Goal: Task Accomplishment & Management: Complete application form

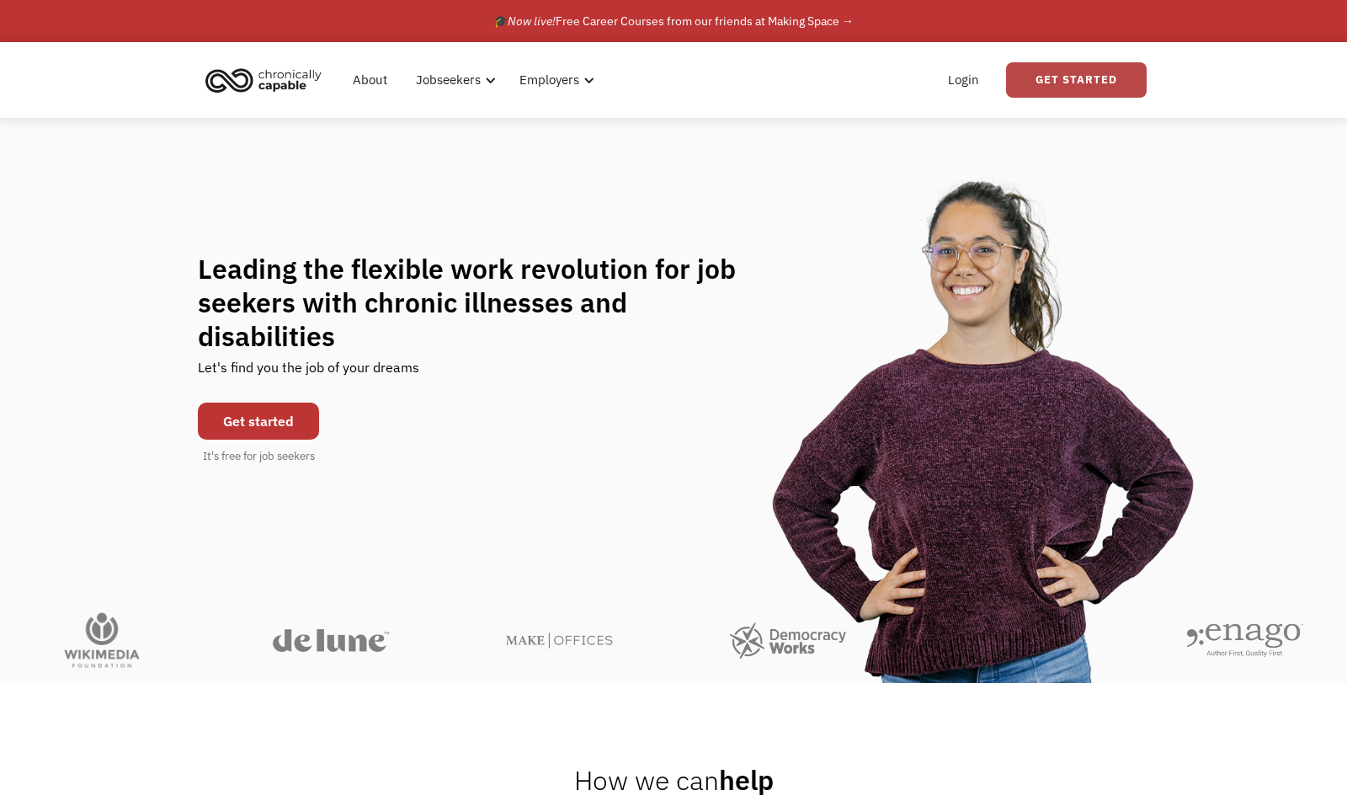
click at [1091, 94] on link "Get Started" at bounding box center [1076, 79] width 141 height 35
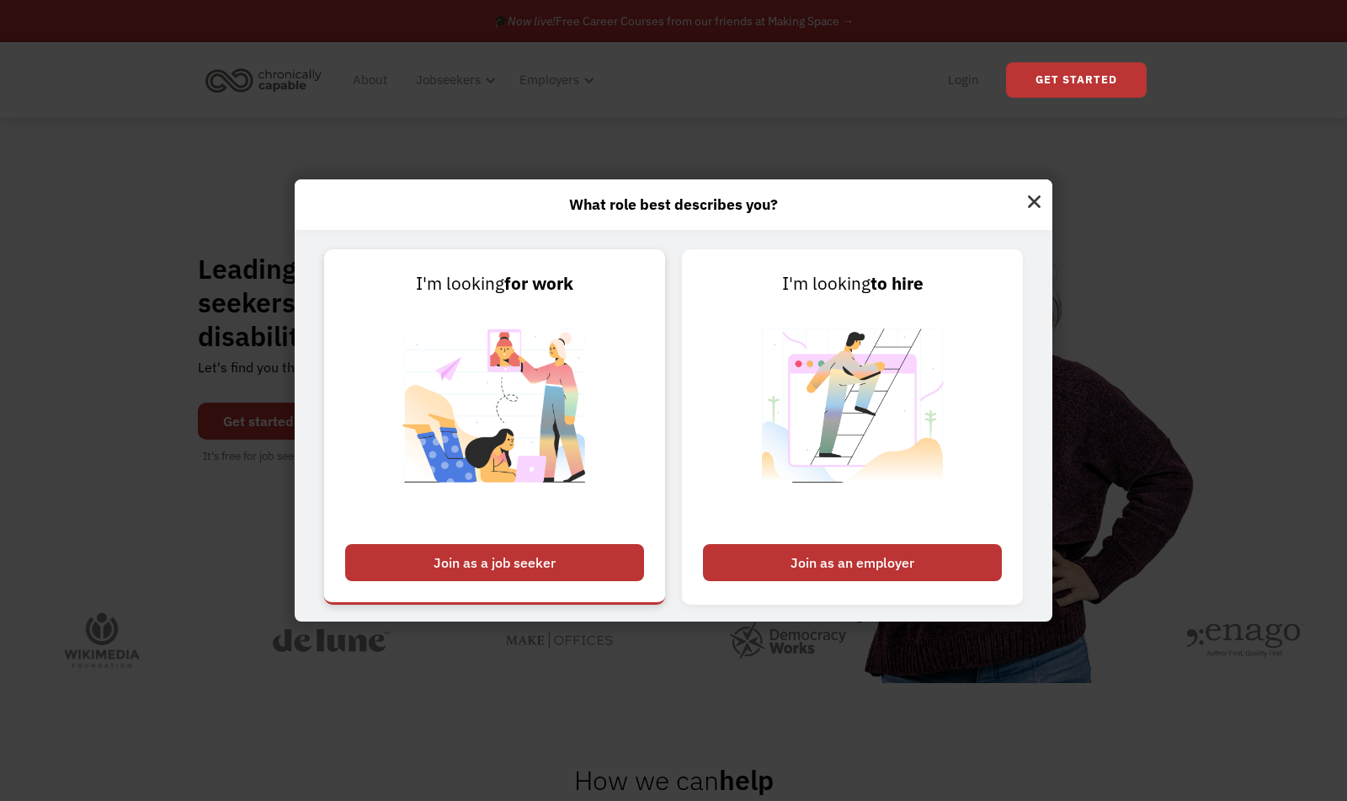
click at [578, 579] on div "Join as a job seeker" at bounding box center [494, 562] width 299 height 37
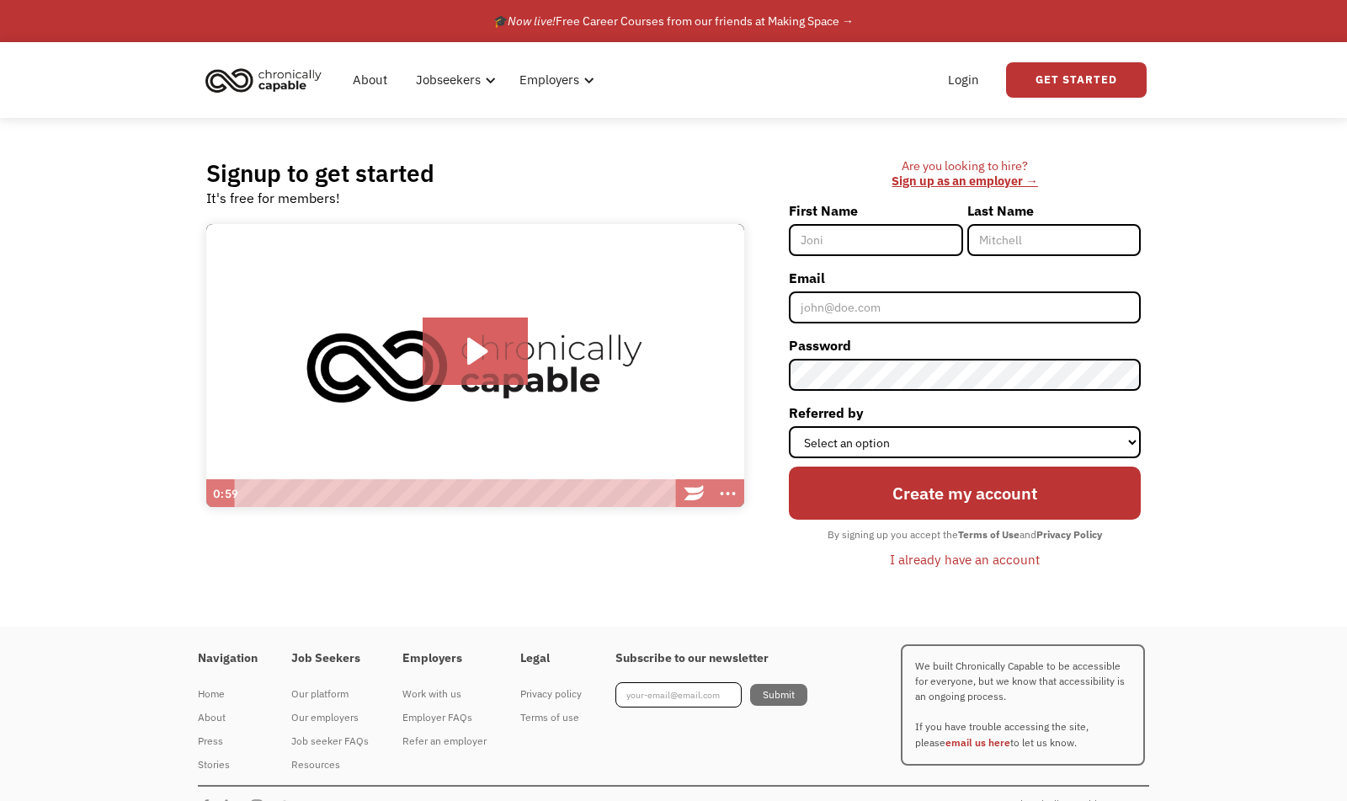
click at [876, 247] on input "First Name" at bounding box center [875, 240] width 173 height 32
type input "Sophia"
type input "Ronan"
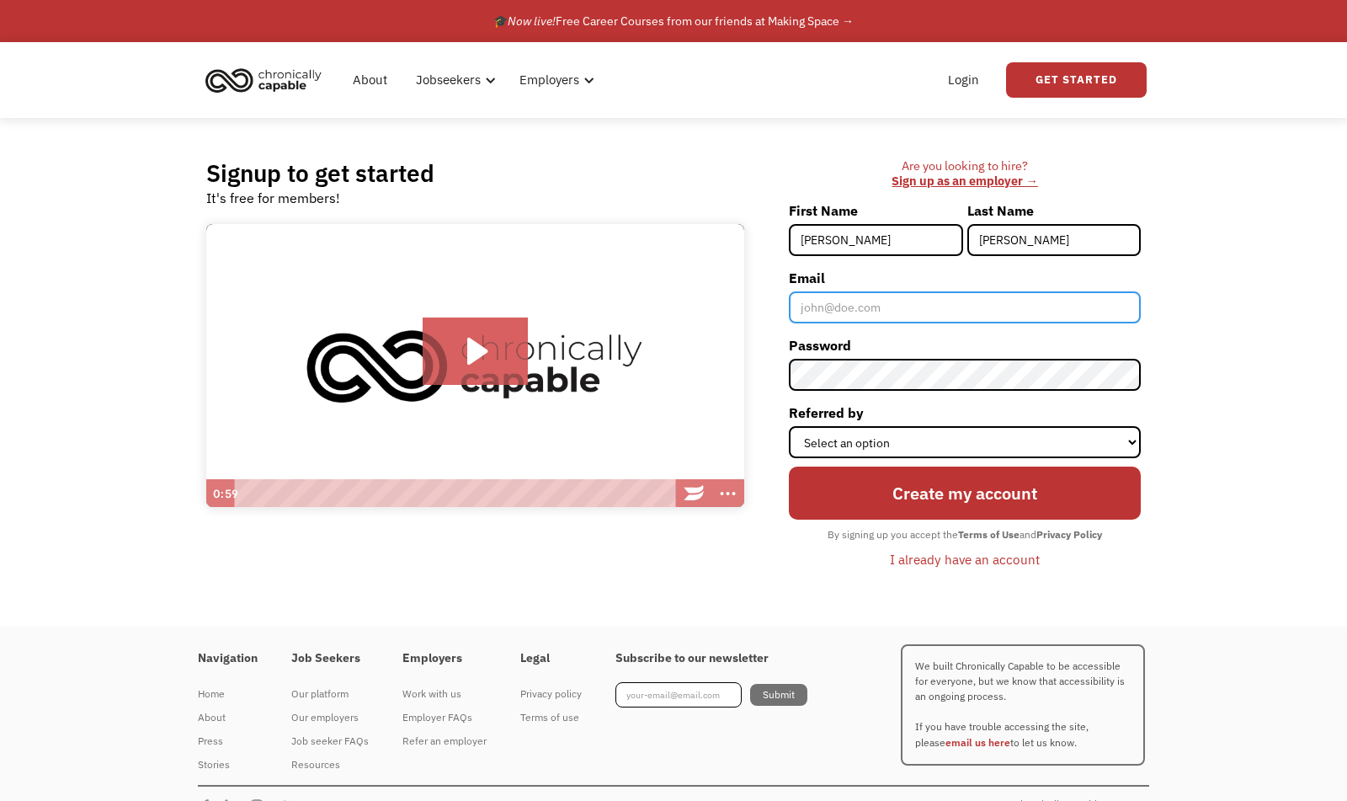
type input "sophieronan14@gmail.com"
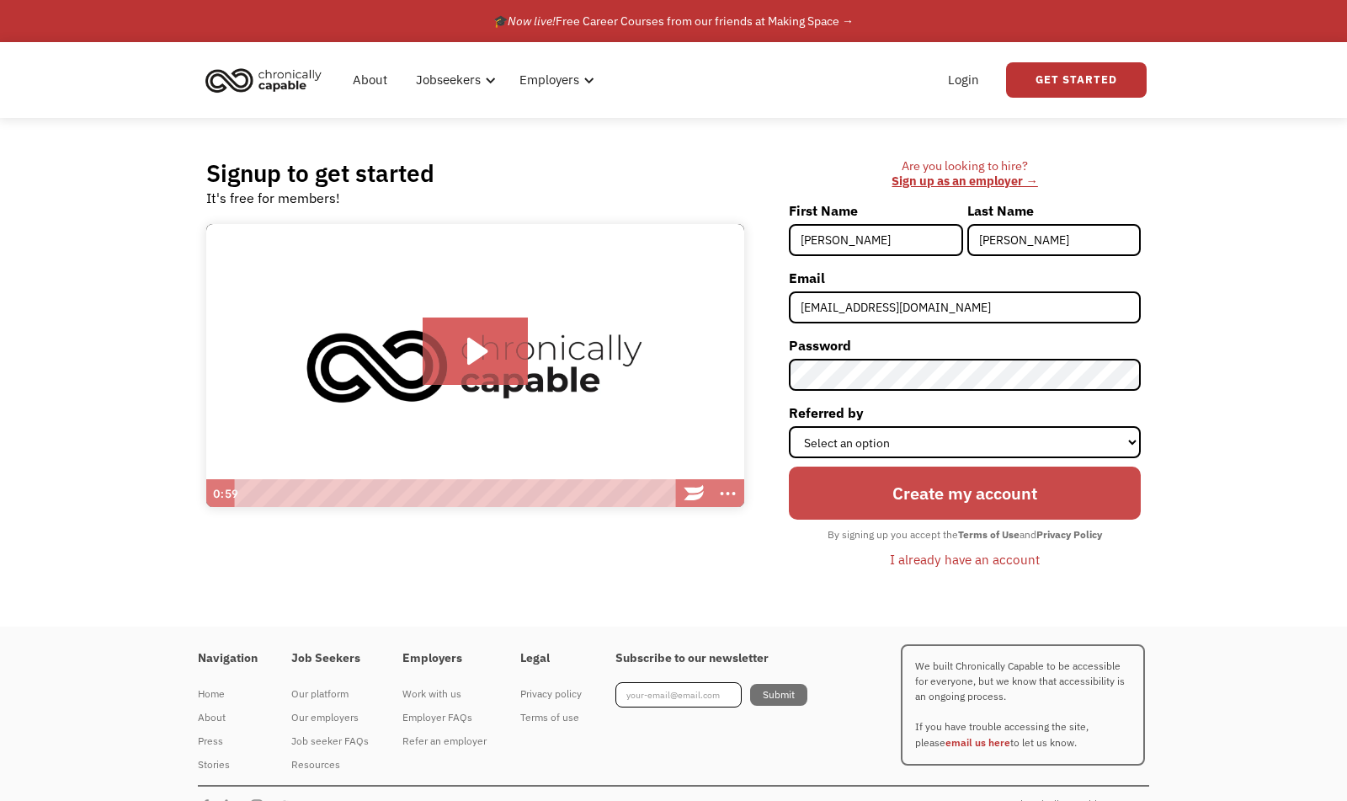
click at [897, 495] on input "Create my account" at bounding box center [965, 493] width 352 height 52
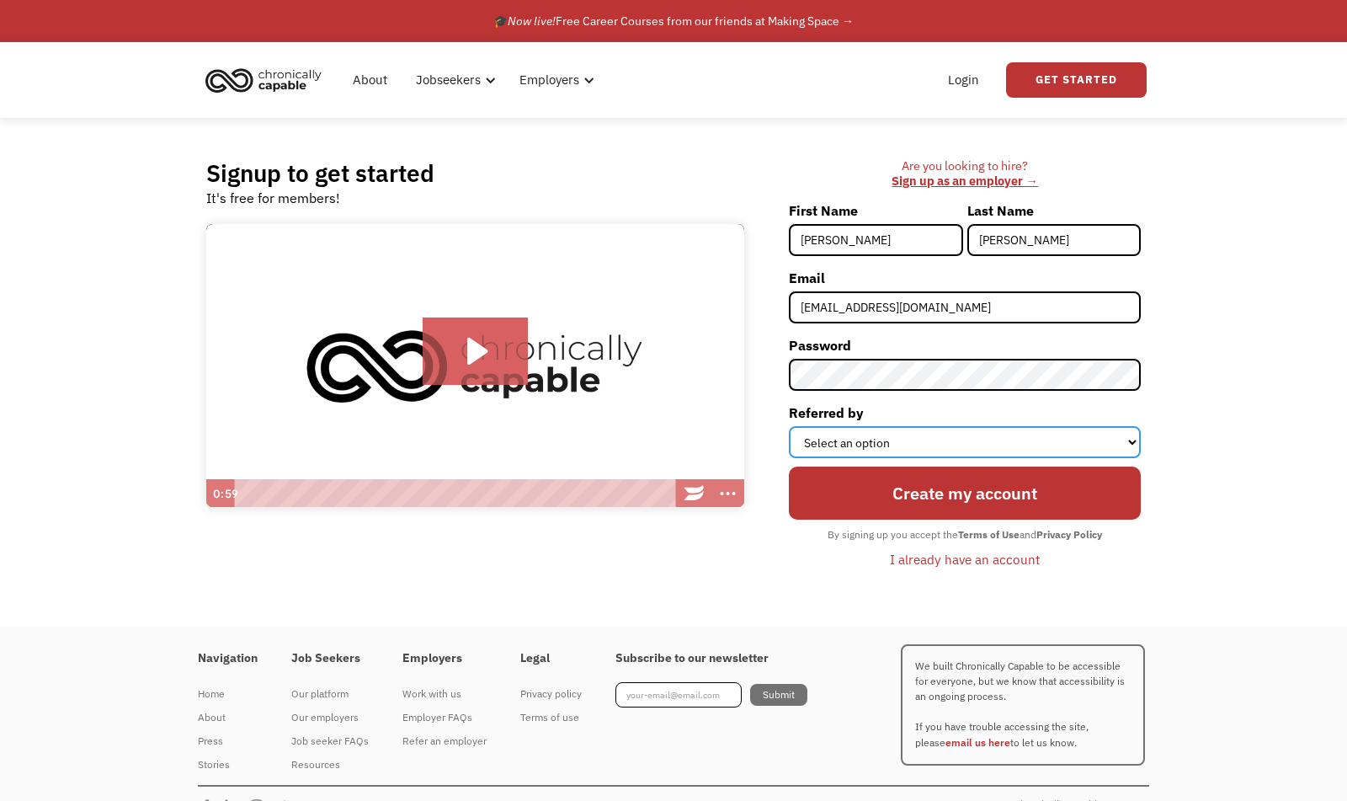
select select "Word of Mouth"
click option "Word of Mouth" at bounding box center [0, 0] width 0 height 0
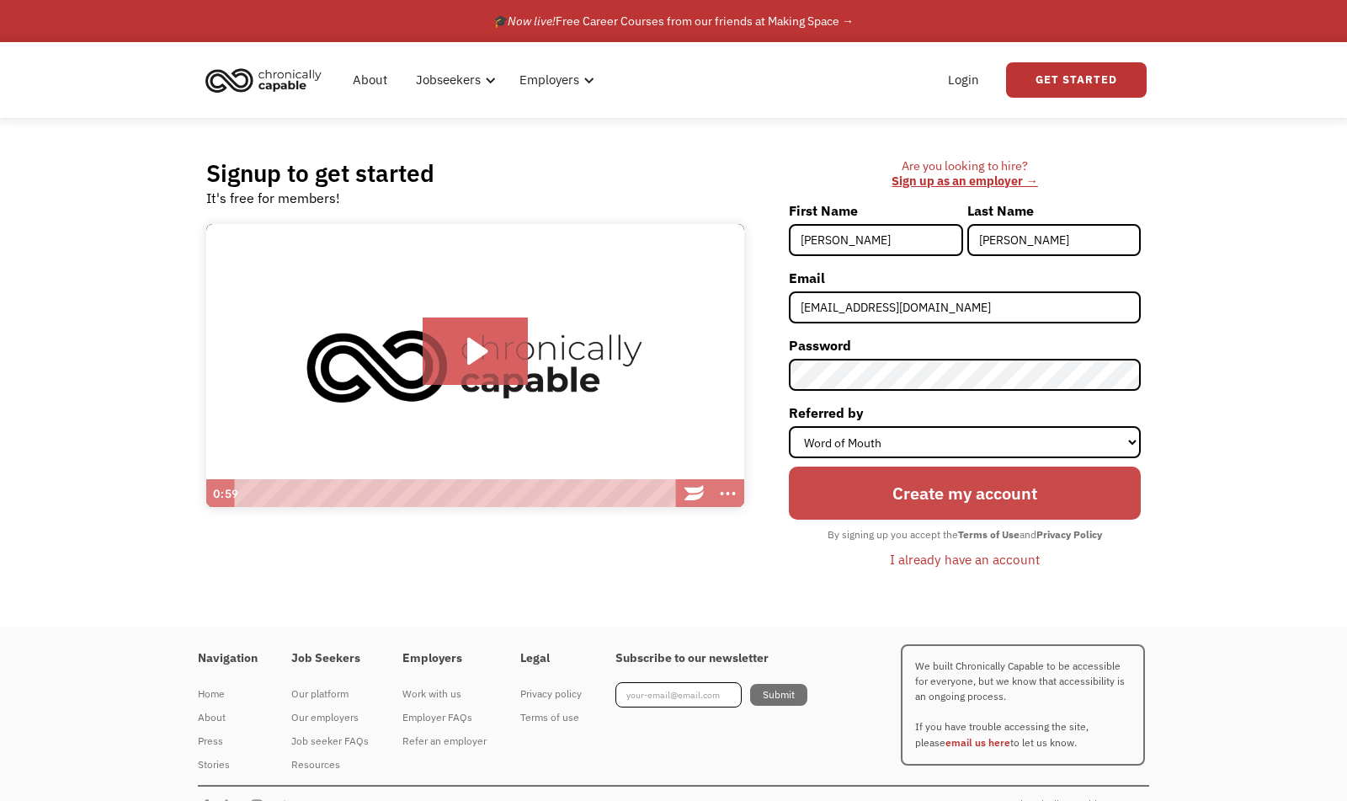
click at [912, 498] on input "Create my account" at bounding box center [965, 493] width 352 height 52
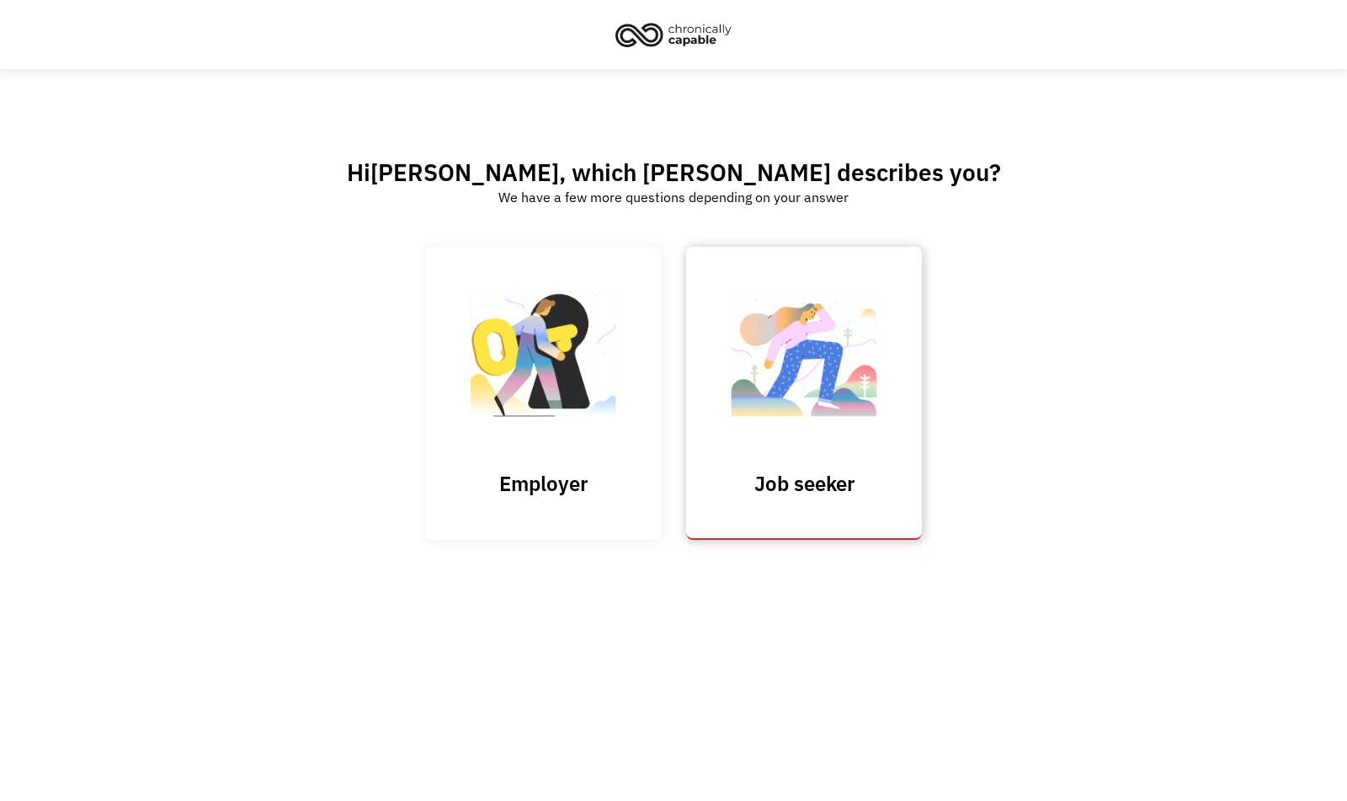
click at [727, 335] on img at bounding box center [804, 362] width 168 height 164
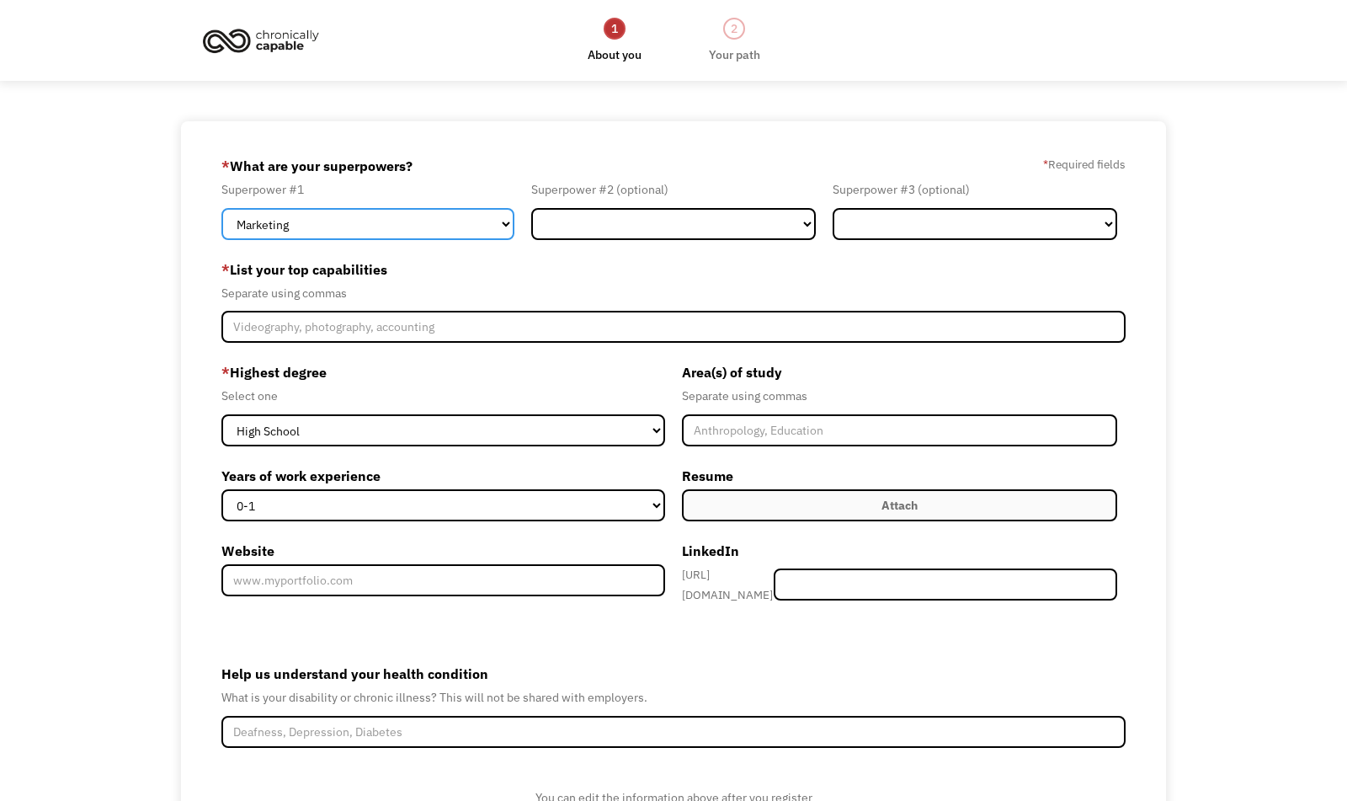
select select "Communications & Public Relations"
click option "Communications & Public Relations" at bounding box center [0, 0] width 0 height 0
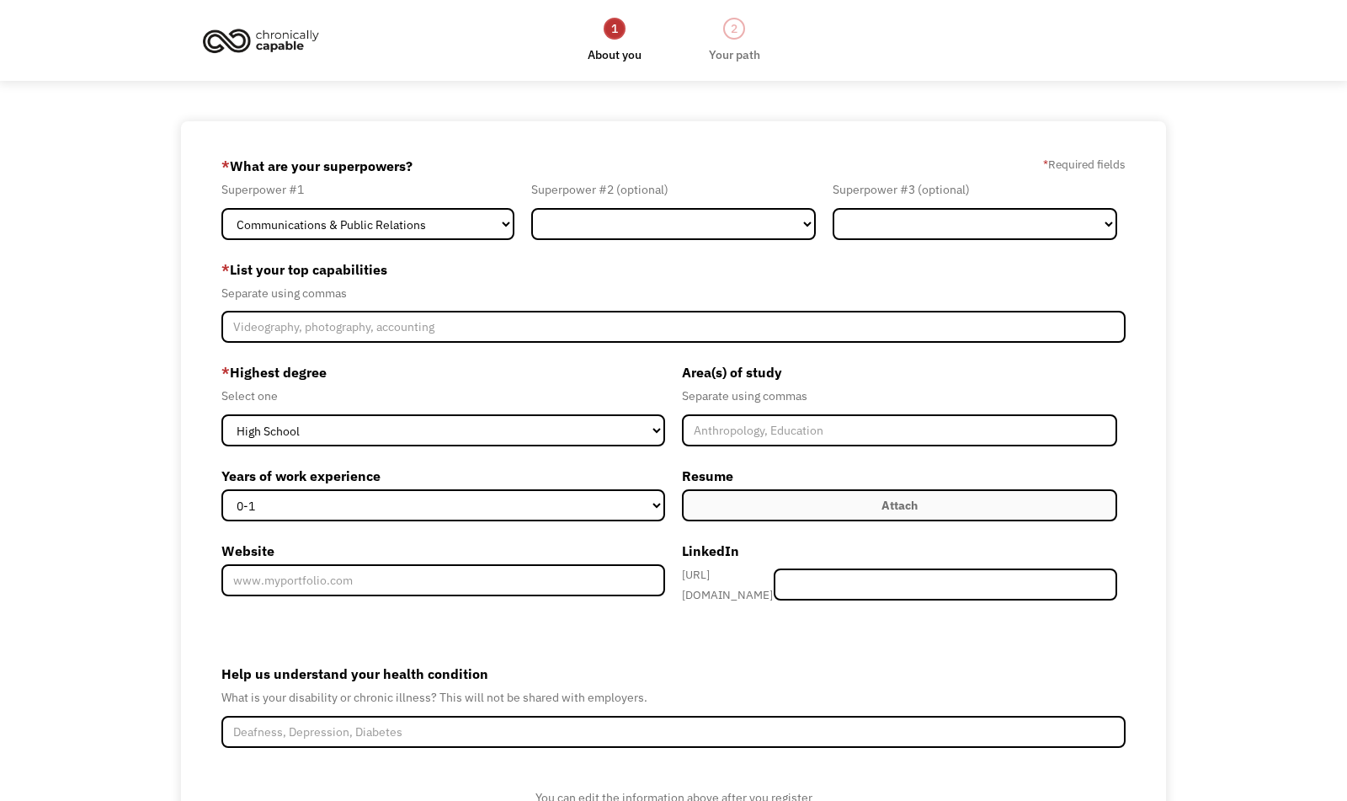
click at [593, 243] on form "68cc8bad78fe1b37abd1740e sophieronan14@gmail.com Sophia Ronan Word of Mouth * W…" at bounding box center [673, 518] width 904 height 732
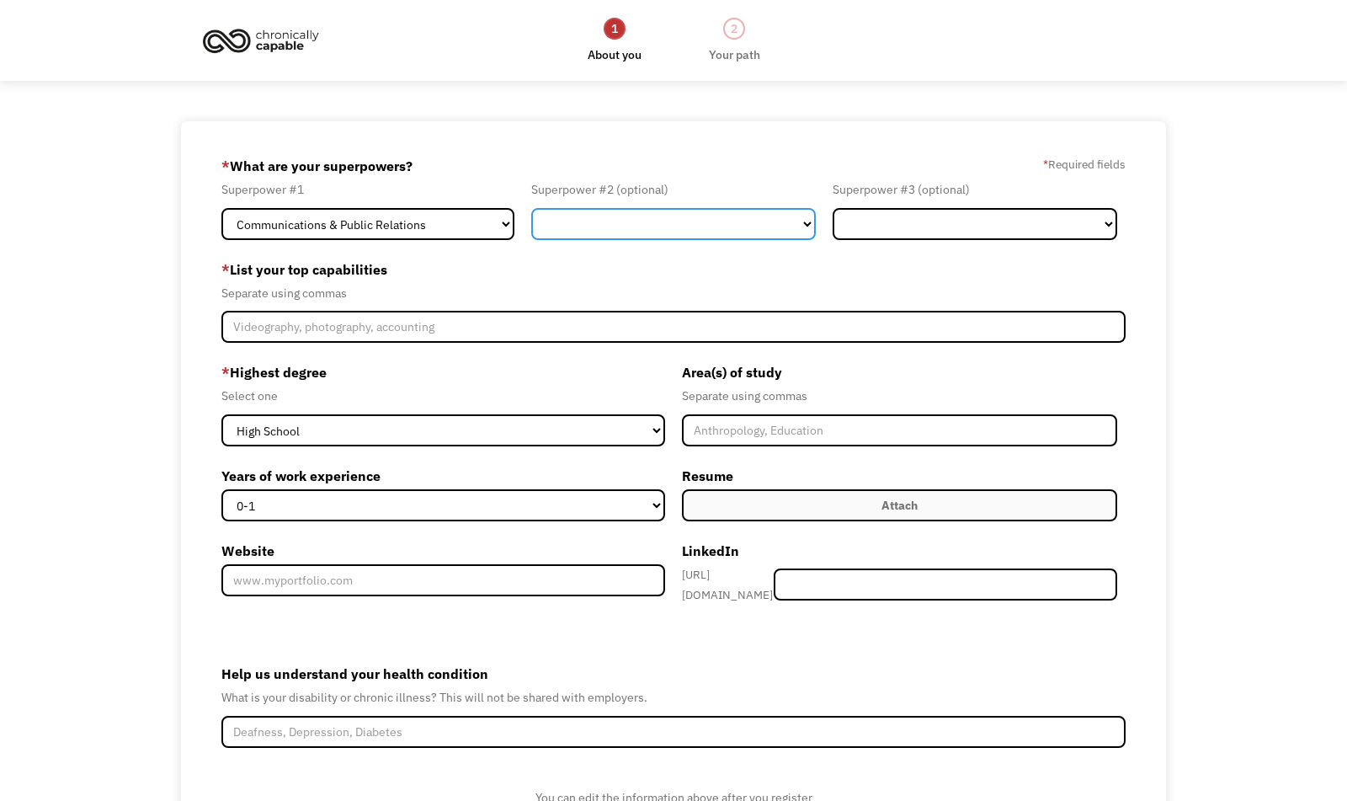
select select "Human Resources"
click option "Human Resources" at bounding box center [0, 0] width 0 height 0
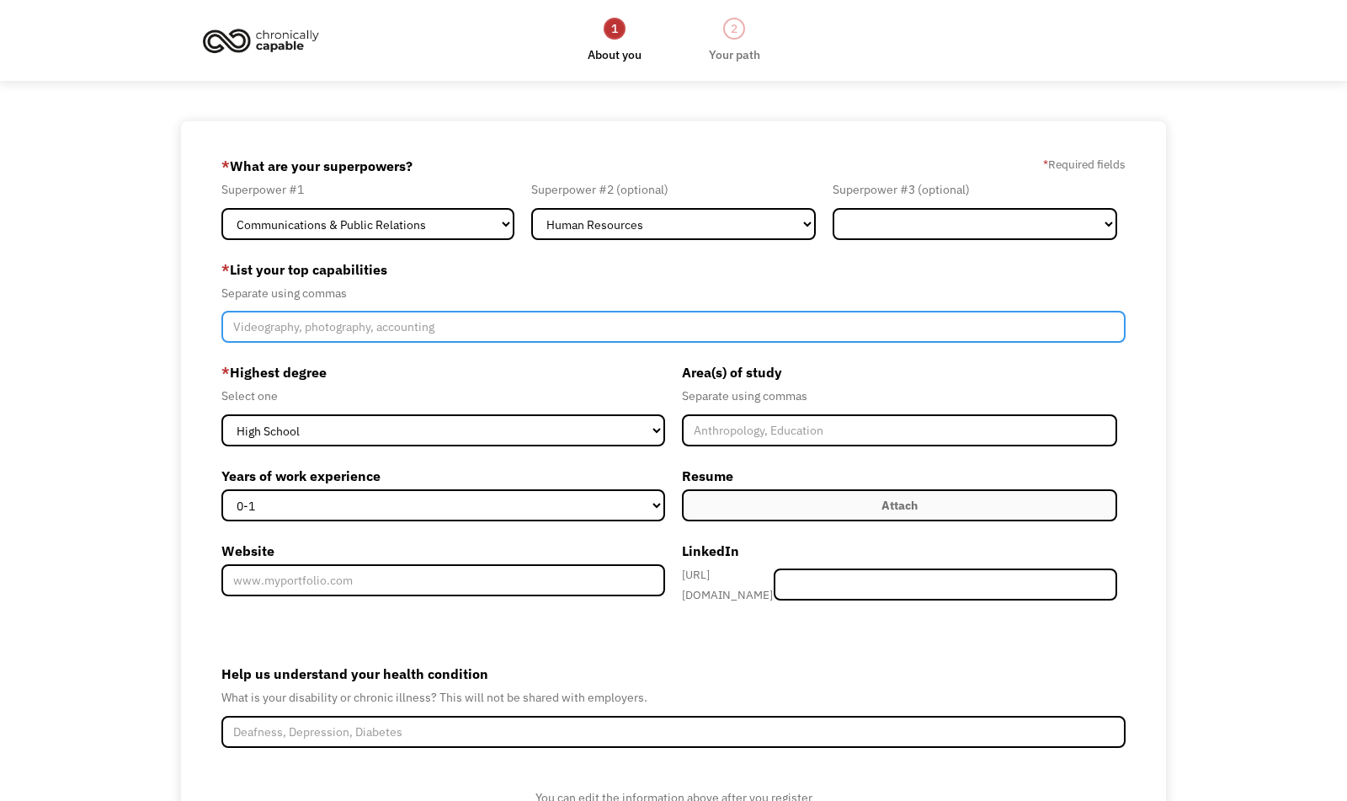
click at [537, 312] on input "Member-Create-Step1" at bounding box center [673, 327] width 904 height 32
click at [543, 337] on input "Member-Create-Step1" at bounding box center [673, 327] width 904 height 32
type input "communications, customer service"
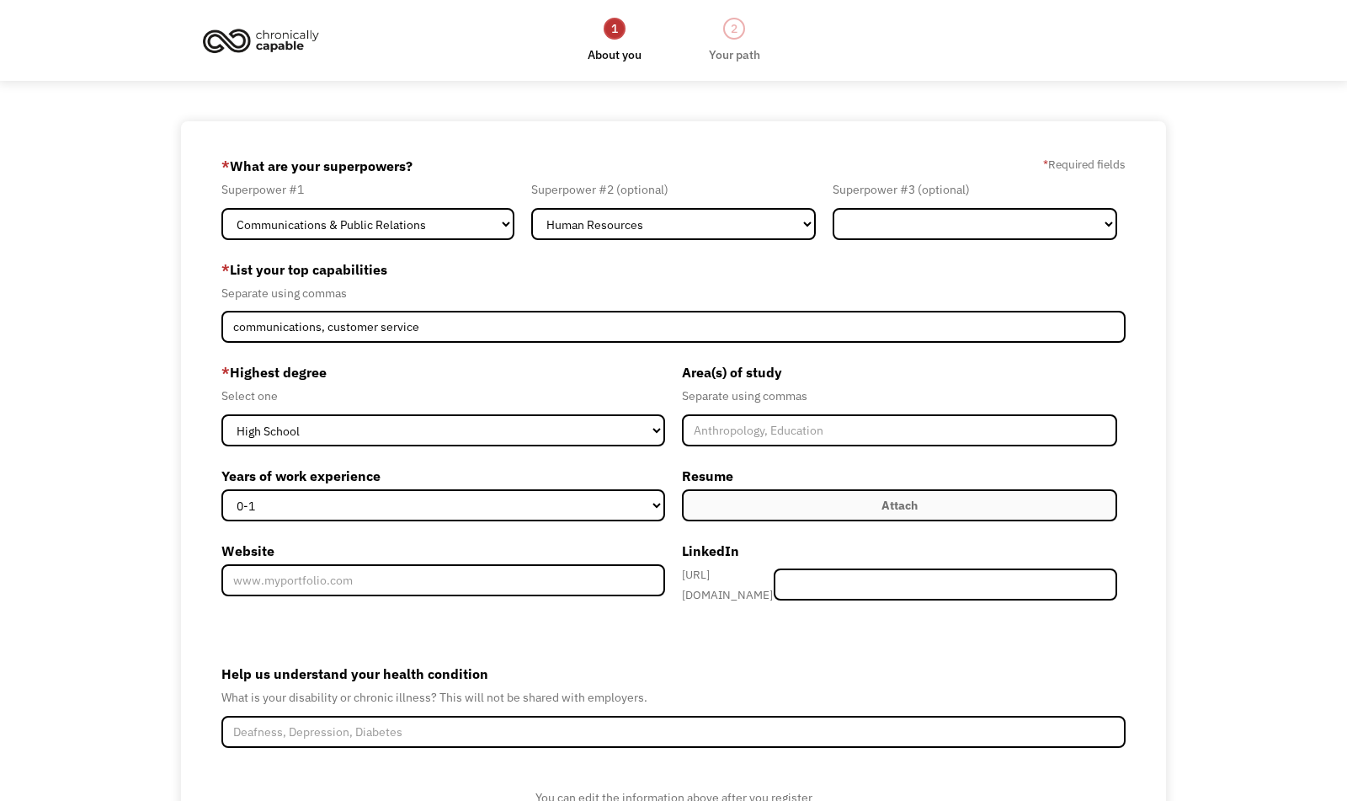
click at [481, 457] on div "* Highest degree Select one High School Associates Bachelors Master's PhD Years…" at bounding box center [447, 485] width 452 height 253
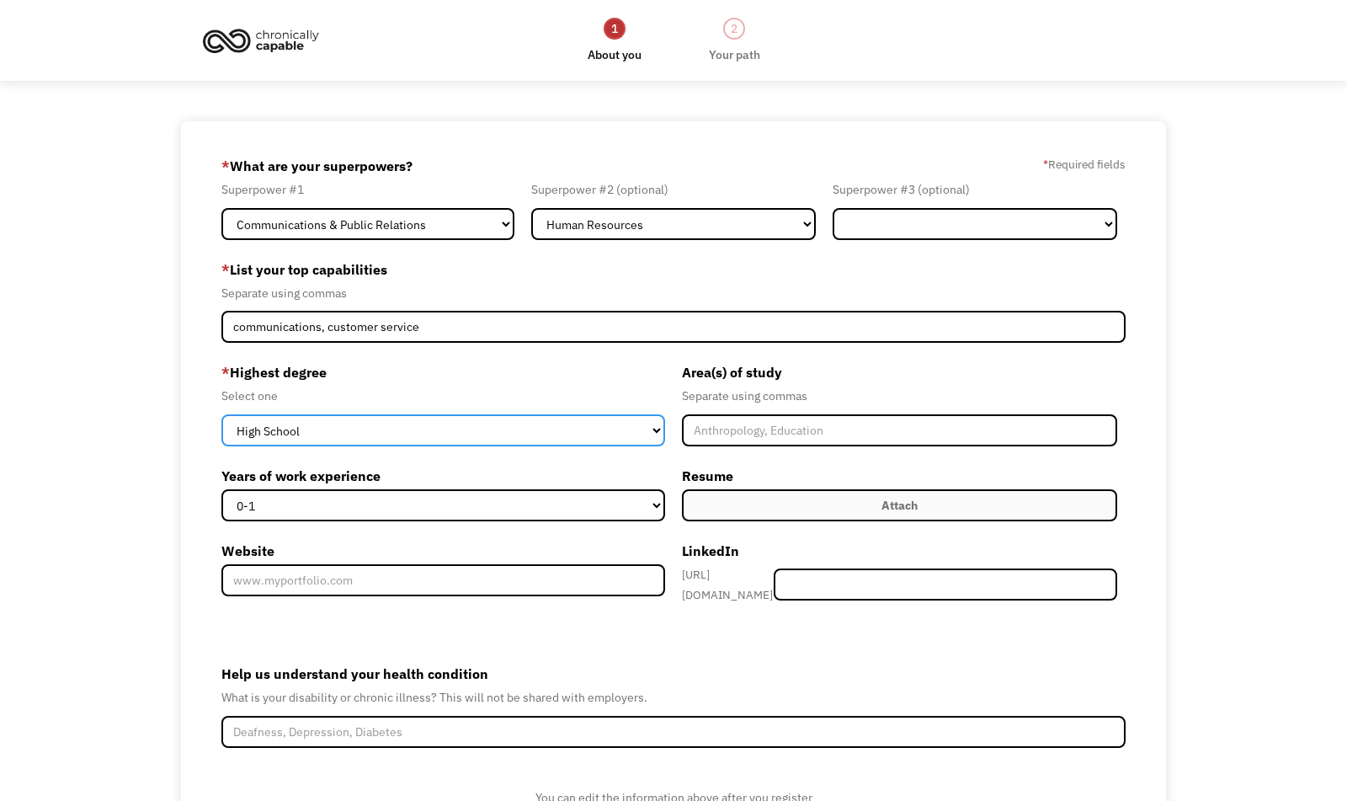
select select "associates"
click option "Associates" at bounding box center [0, 0] width 0 height 0
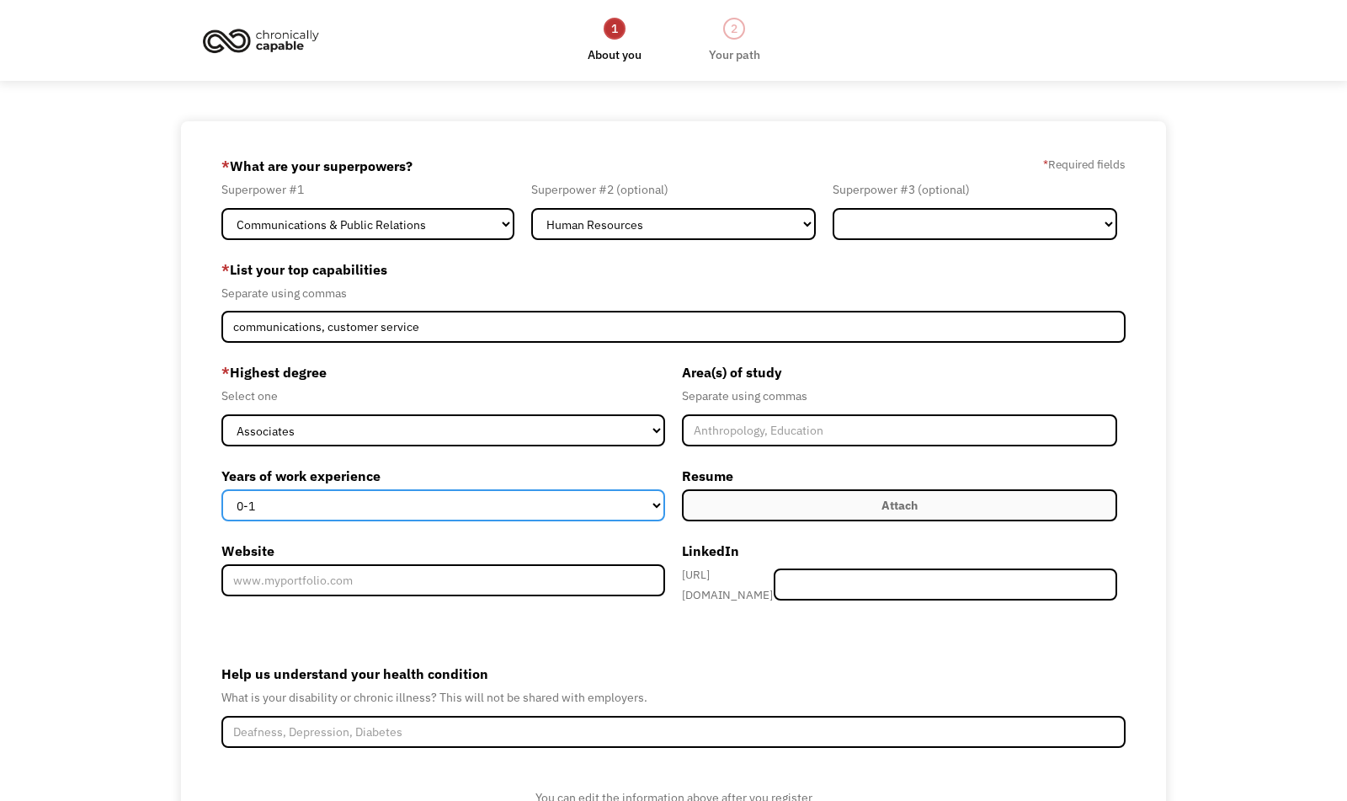
click option "5-10" at bounding box center [0, 0] width 0 height 0
select select "2-4"
click option "2-4" at bounding box center [0, 0] width 0 height 0
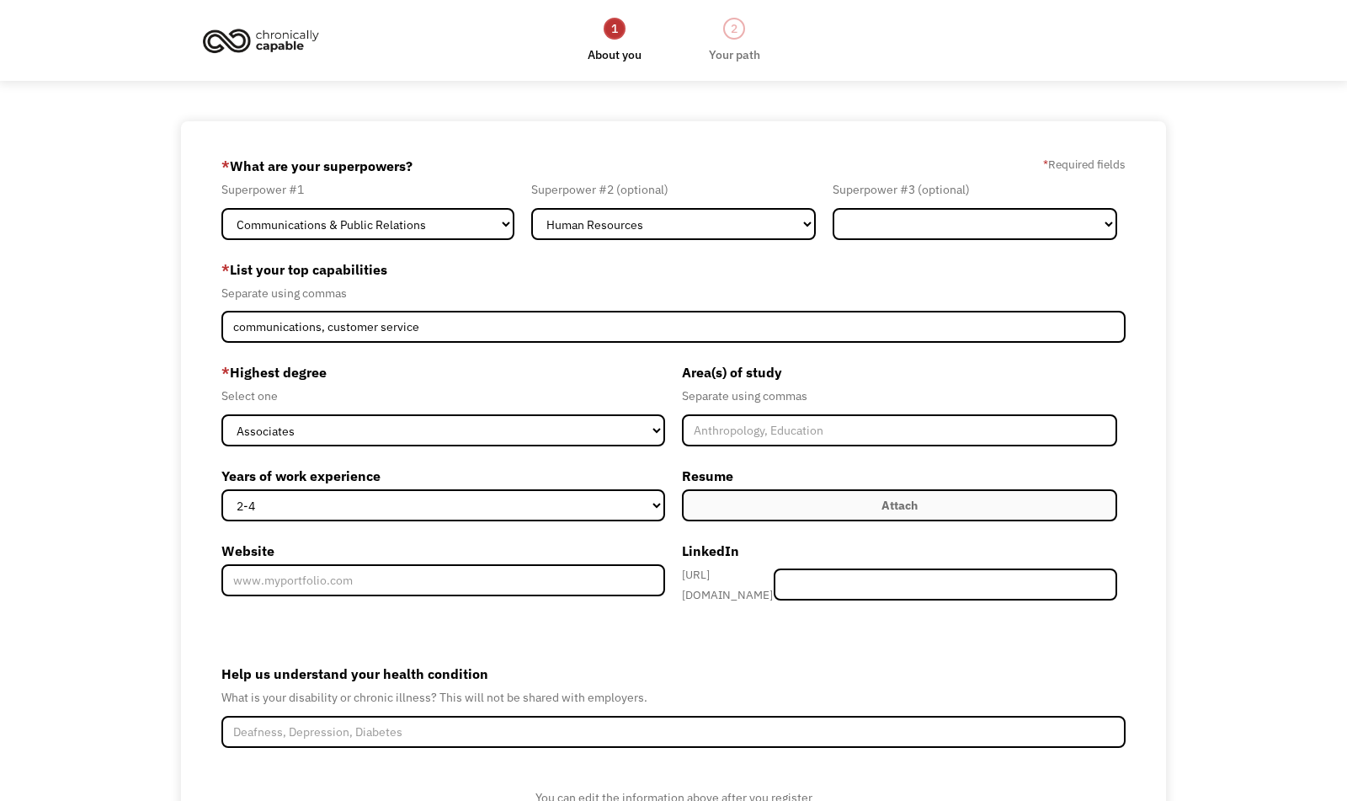
click at [738, 523] on div "Area(s) of study Separate using commas Resume Attach Uploading... fileuploaded.…" at bounding box center [900, 490] width 452 height 262
click at [734, 493] on label "Attach" at bounding box center [899, 505] width 435 height 32
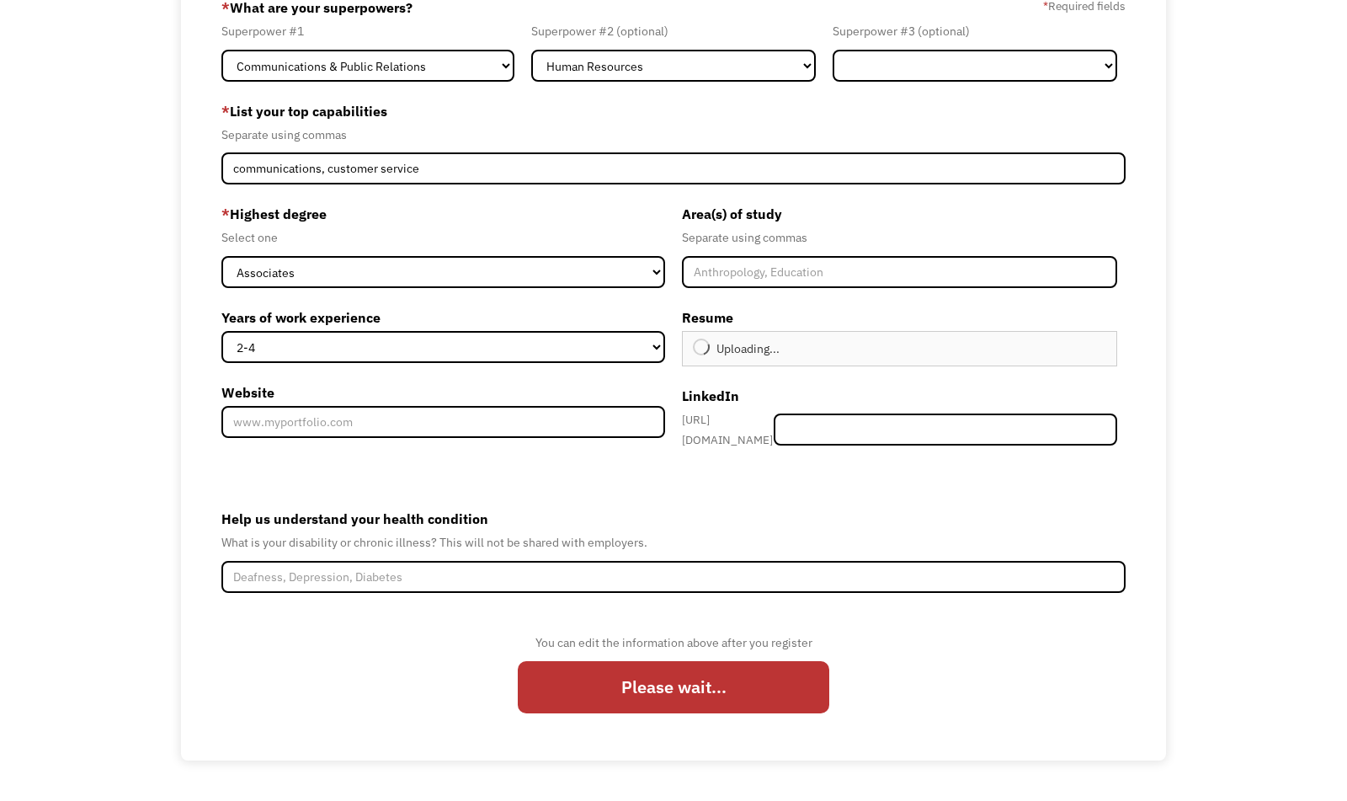
type input "Continue"
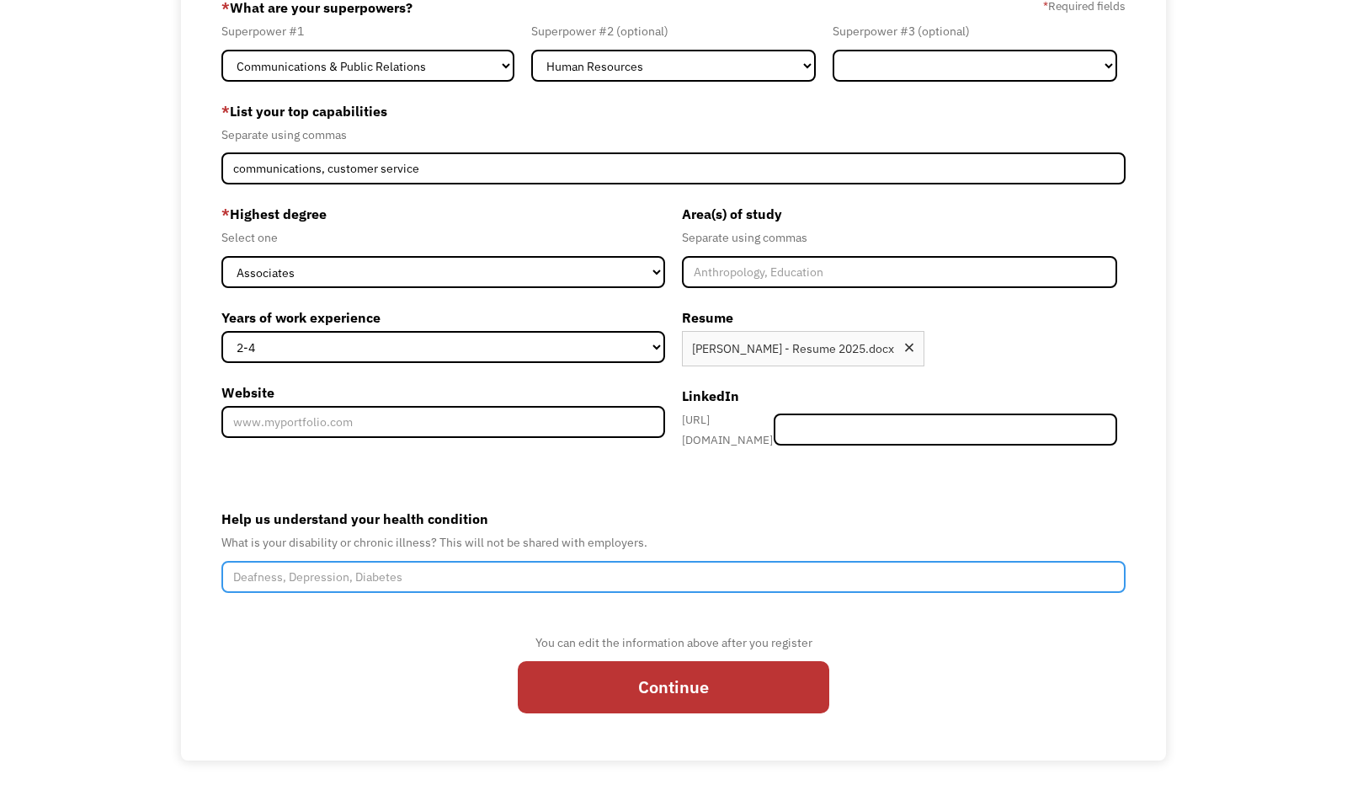
click at [530, 573] on input "Help us understand your health condition" at bounding box center [673, 577] width 904 height 32
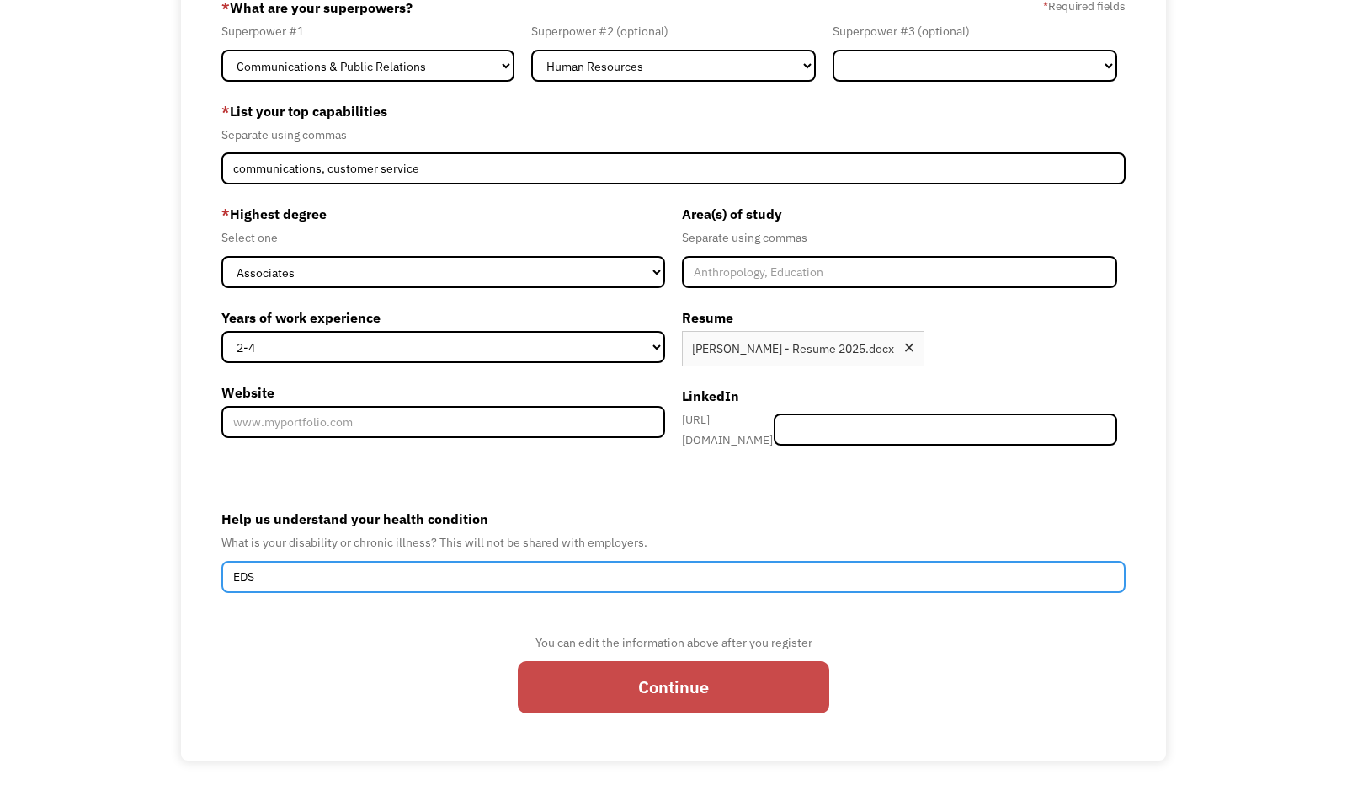
type input "EDS"
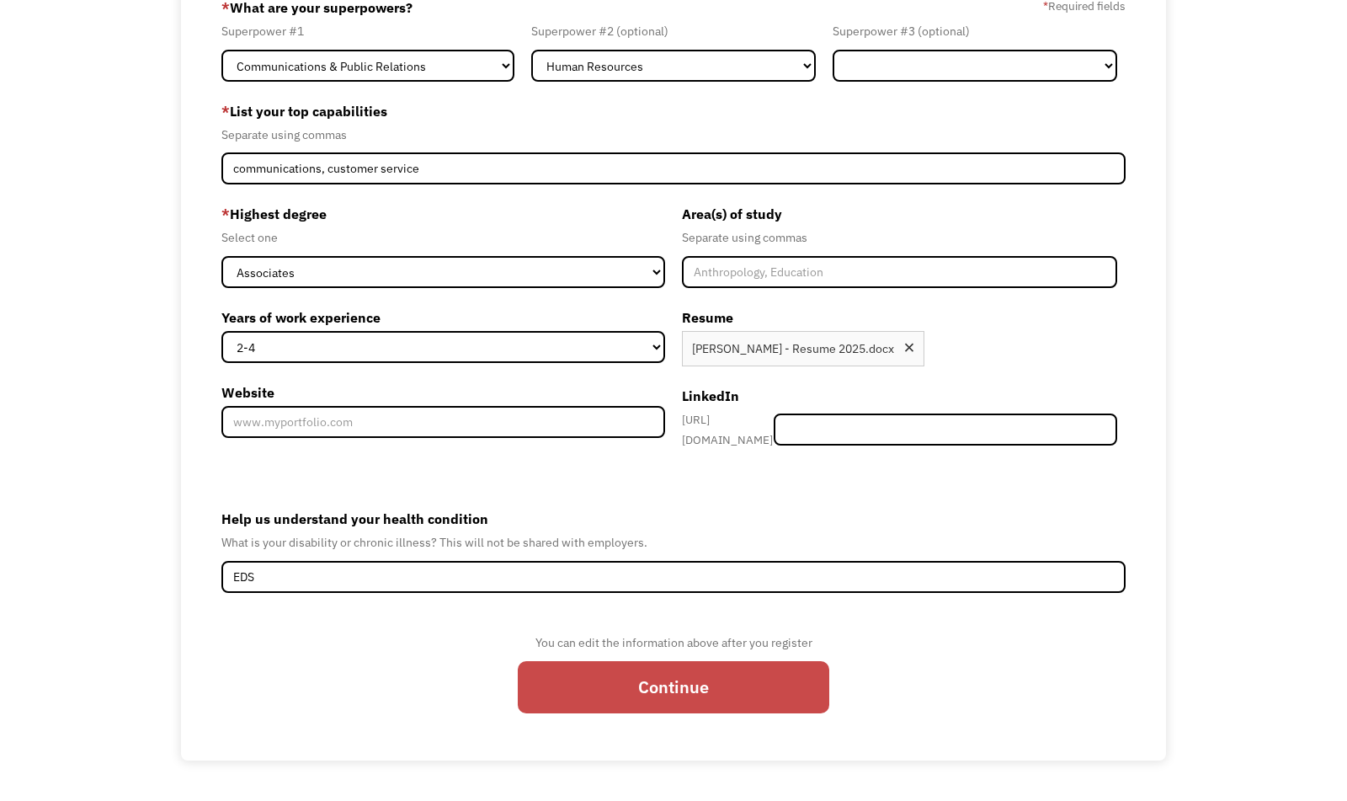
click at [748, 693] on input "Continue" at bounding box center [674, 687] width 312 height 52
type input "Please wait..."
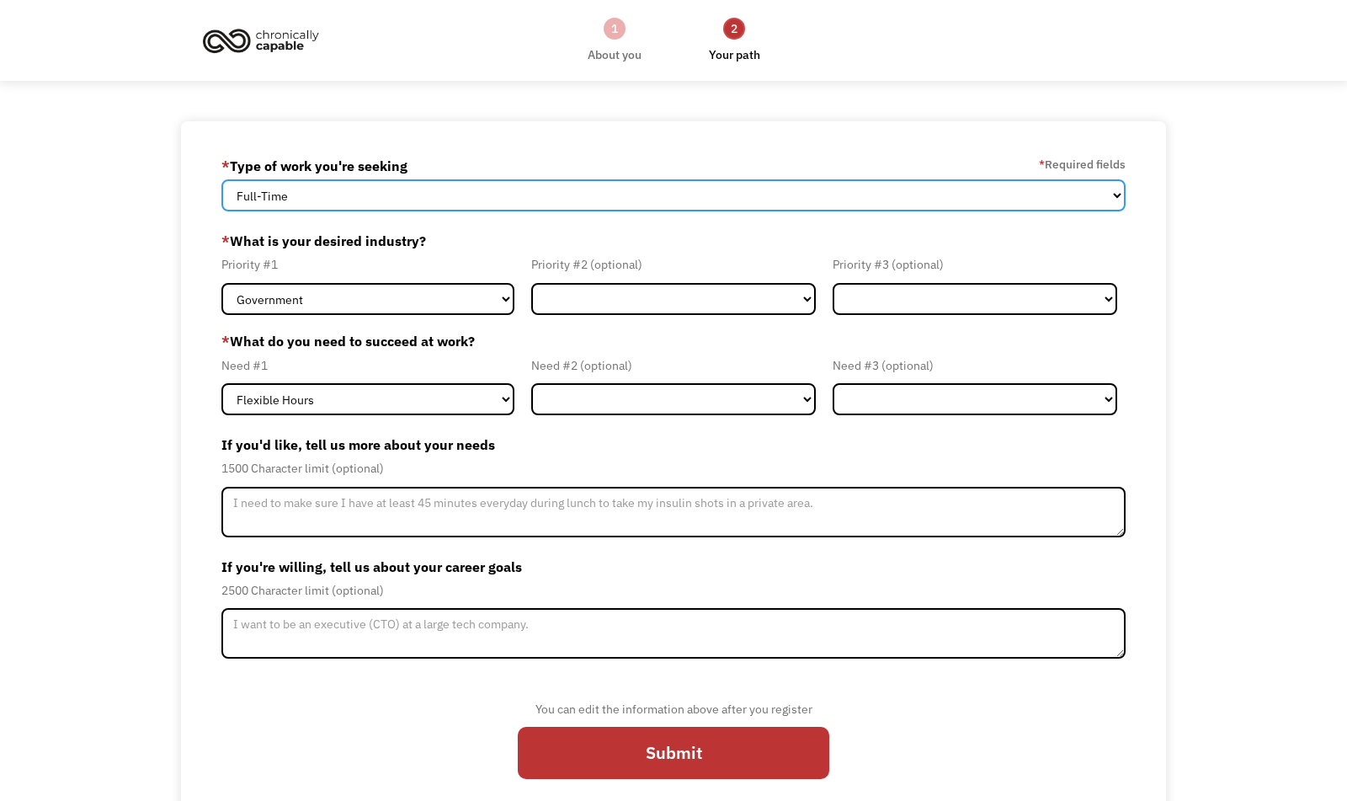
select select "part-time"
click option "Part-Time" at bounding box center [0, 0] width 0 height 0
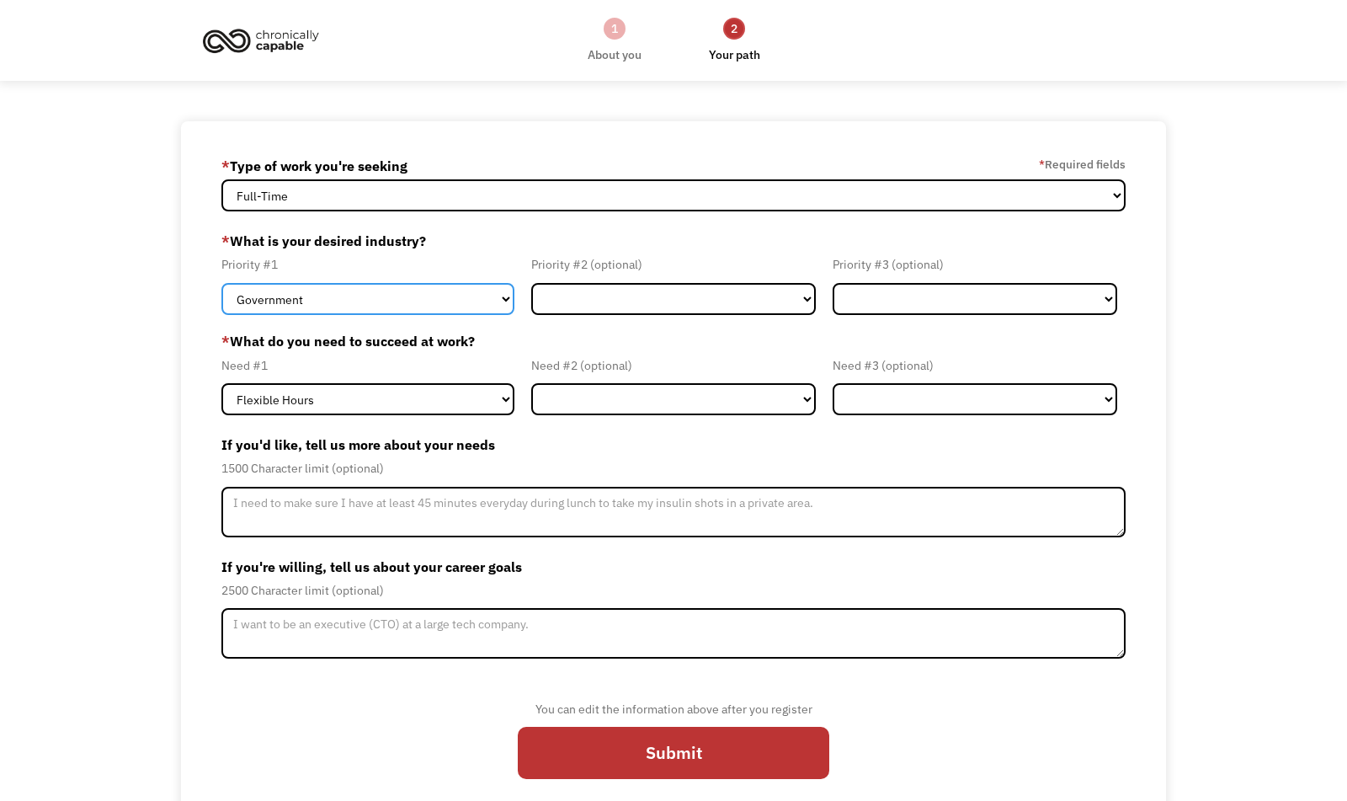
select select "Administrative"
click option "Administrative" at bounding box center [0, 0] width 0 height 0
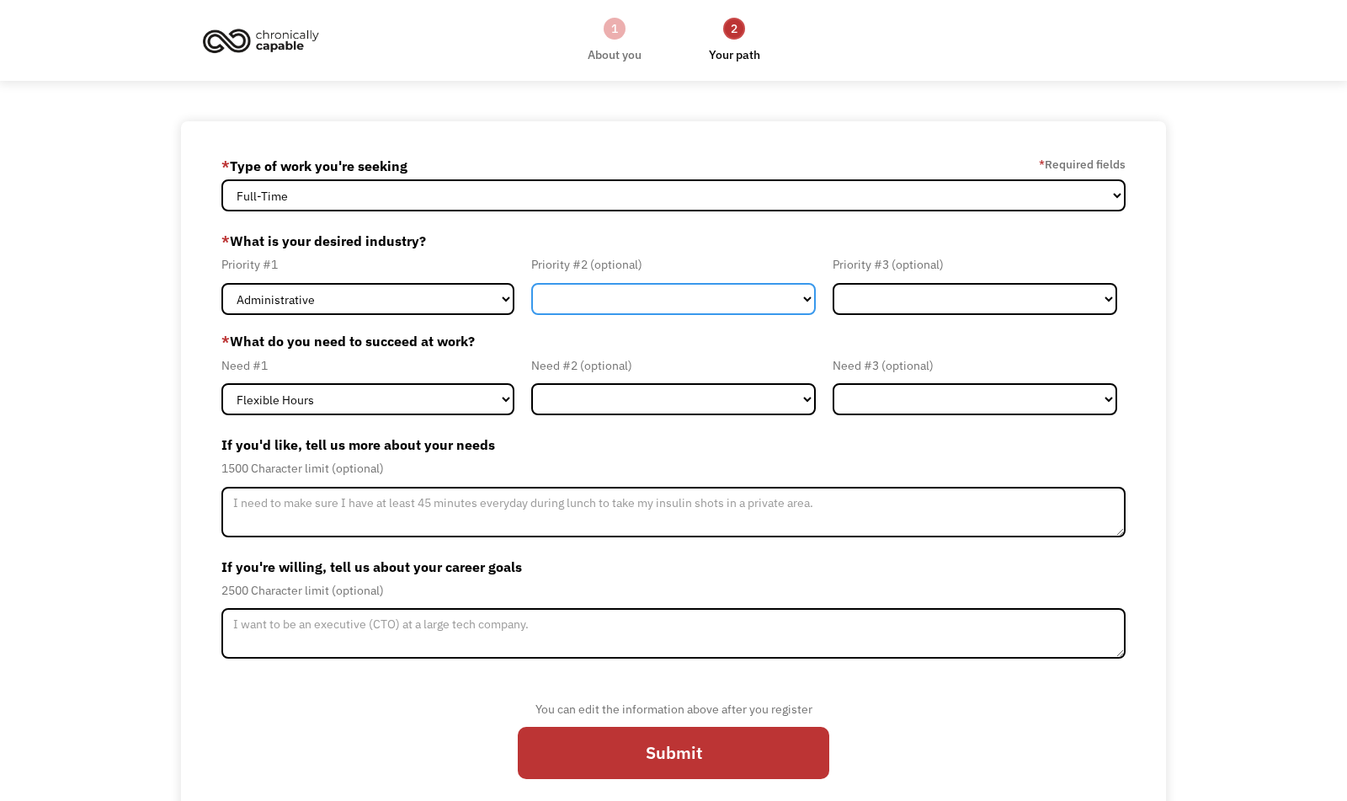
select select "Education"
click option "Education" at bounding box center [0, 0] width 0 height 0
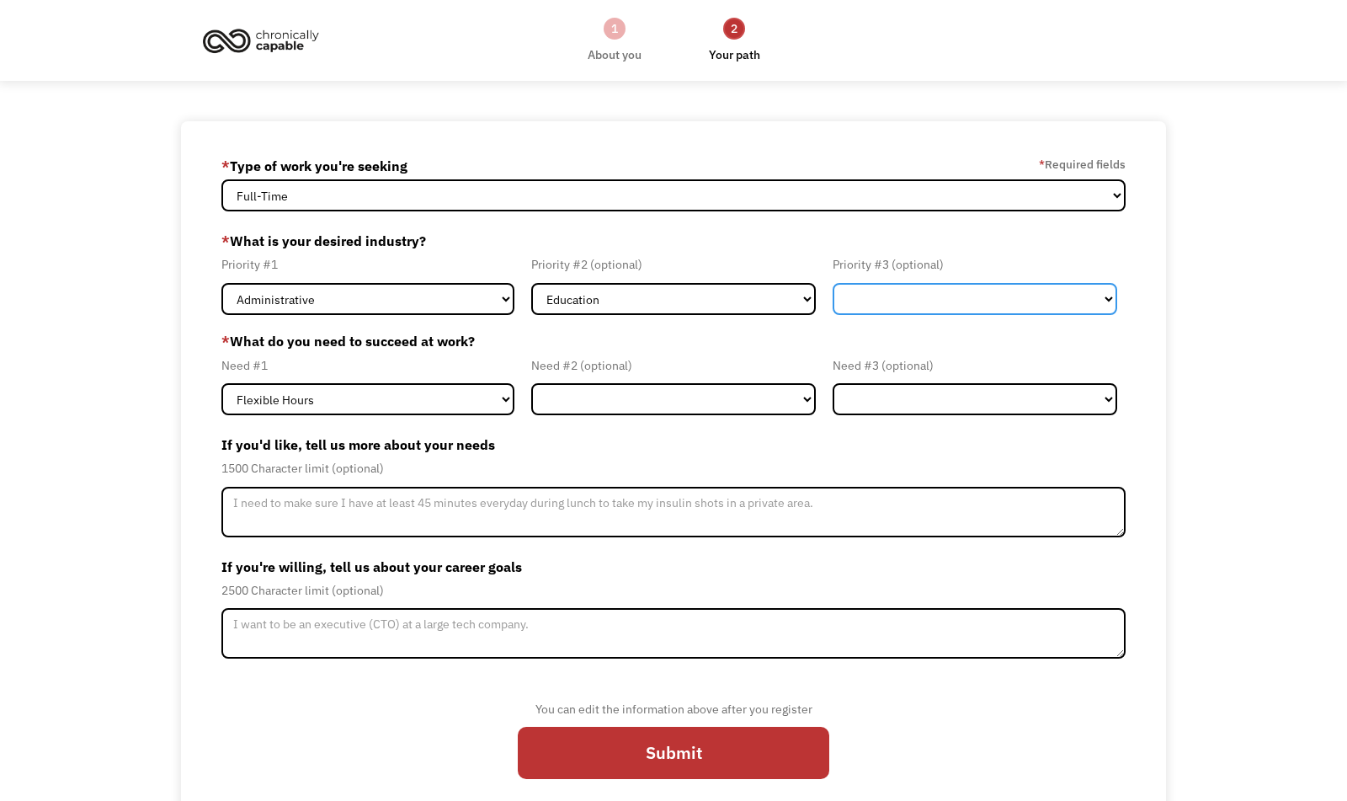
select select "Government"
click option "Government" at bounding box center [0, 0] width 0 height 0
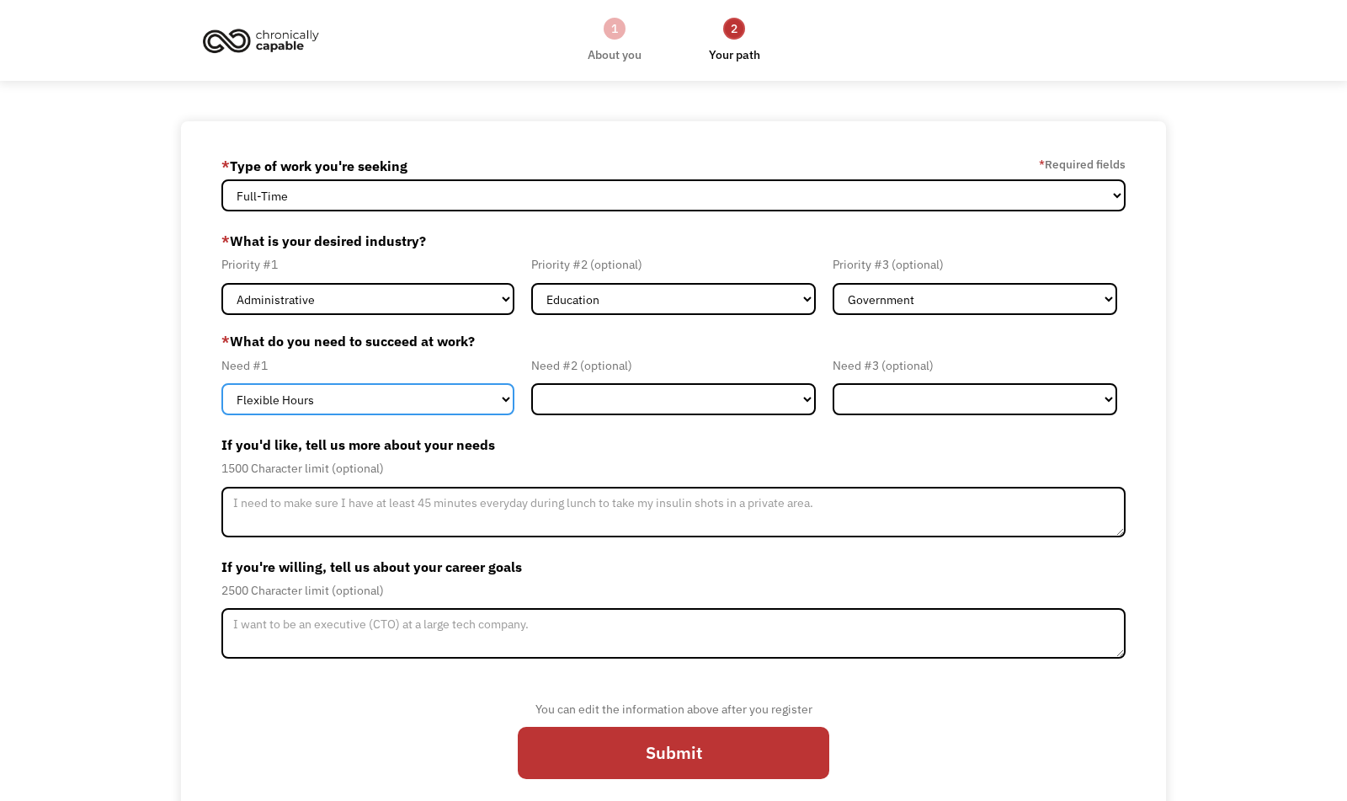
click option "Flexible Hours" at bounding box center [0, 0] width 0 height 0
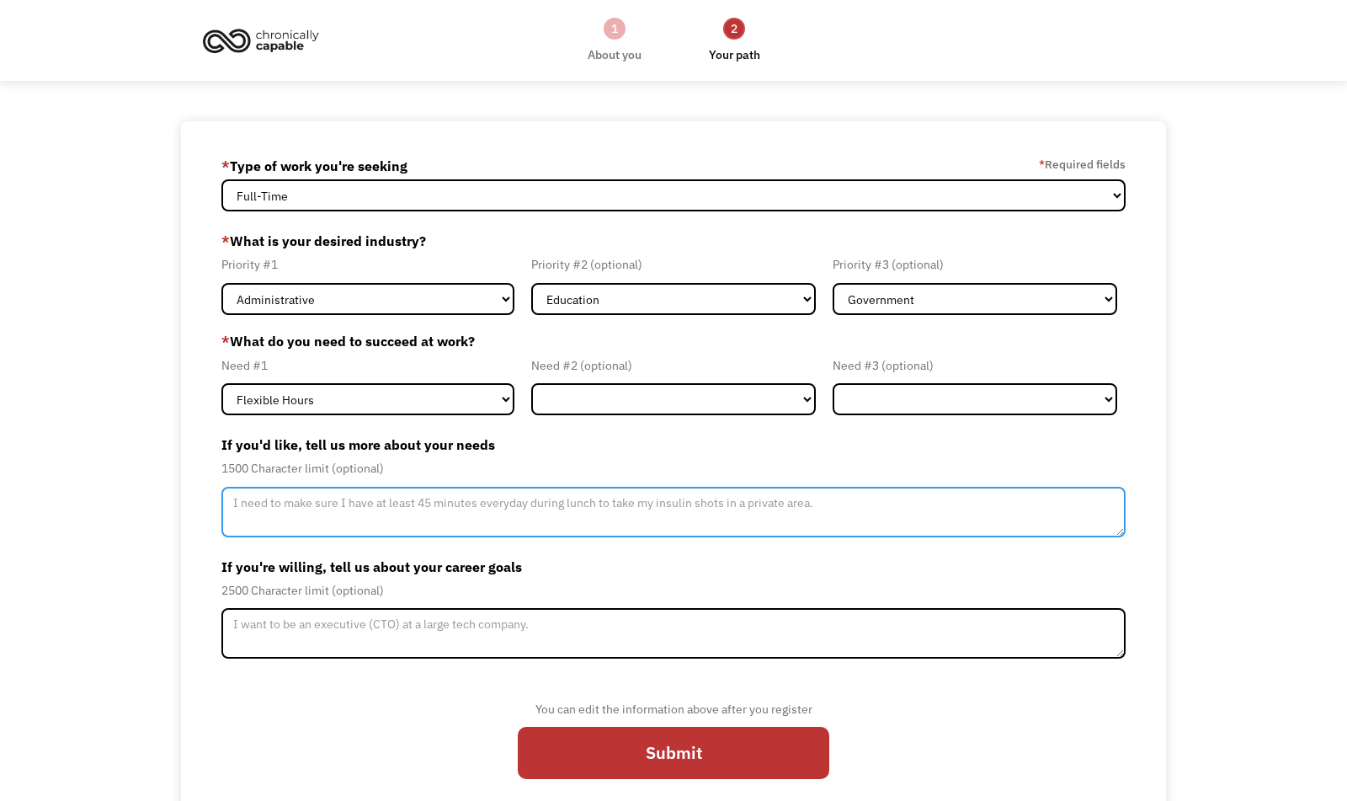
click at [489, 510] on textarea "Member-Update-Form-Step2" at bounding box center [673, 512] width 904 height 51
type textarea "I am a wheelchair user, so I'd need something that can accomodate that and acco…"
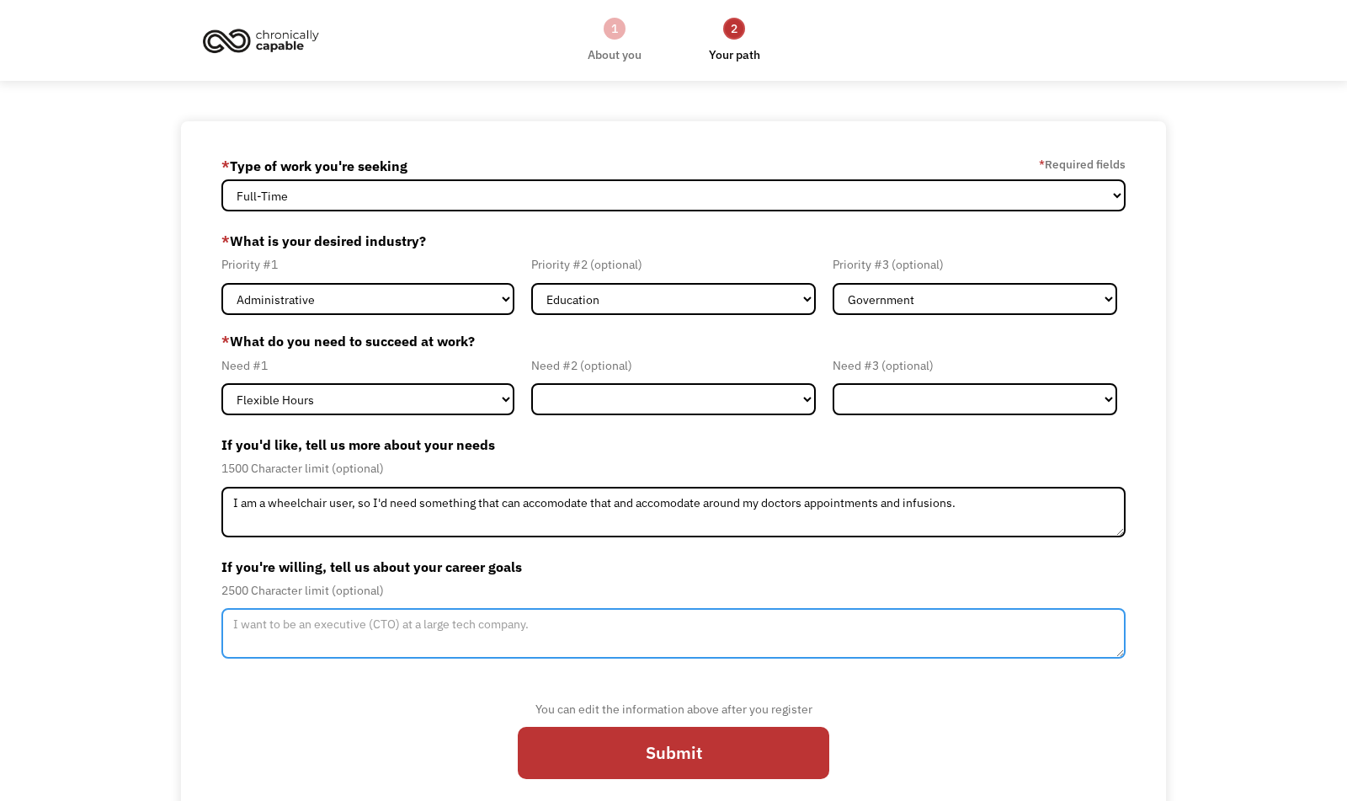
click at [322, 627] on textarea "Member-Update-Form-Step2" at bounding box center [673, 633] width 904 height 51
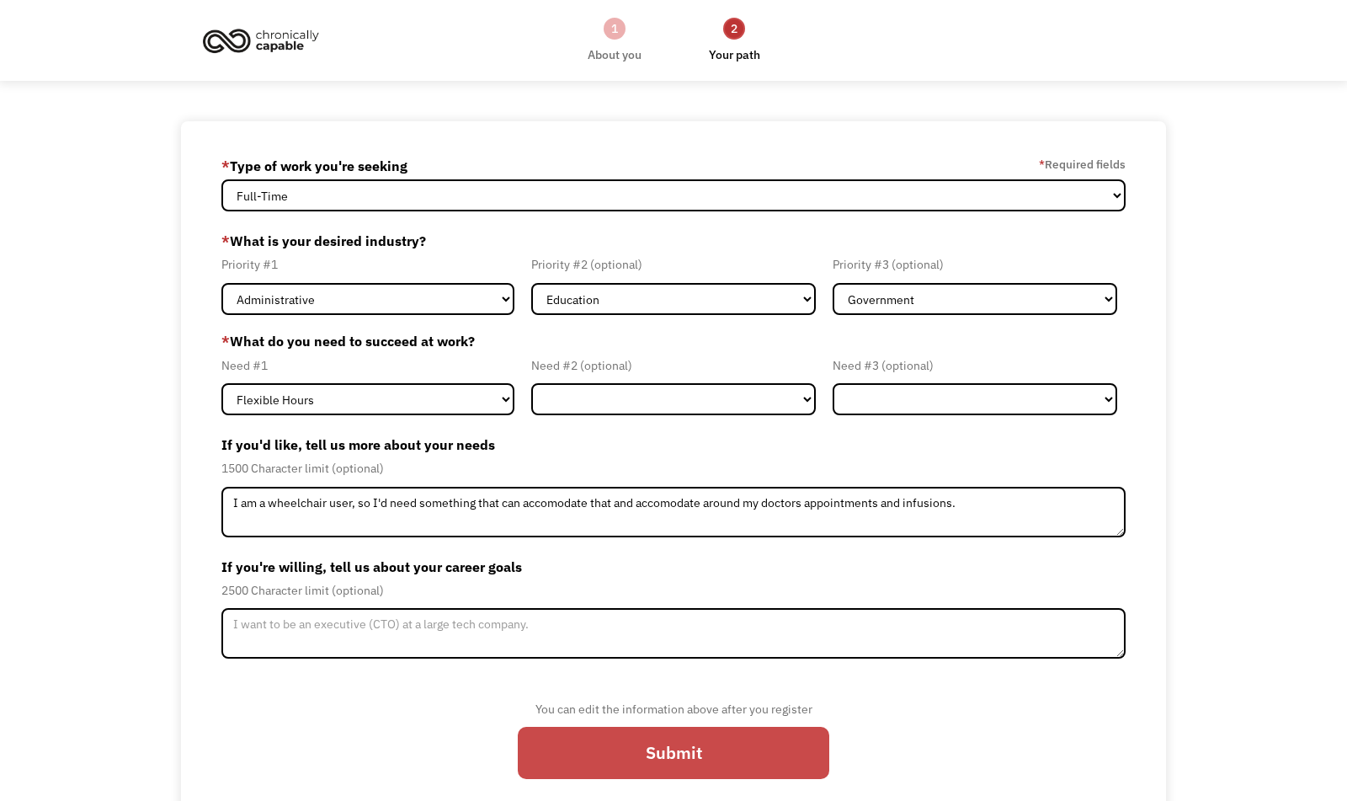
click at [547, 750] on input "Submit" at bounding box center [674, 753] width 312 height 52
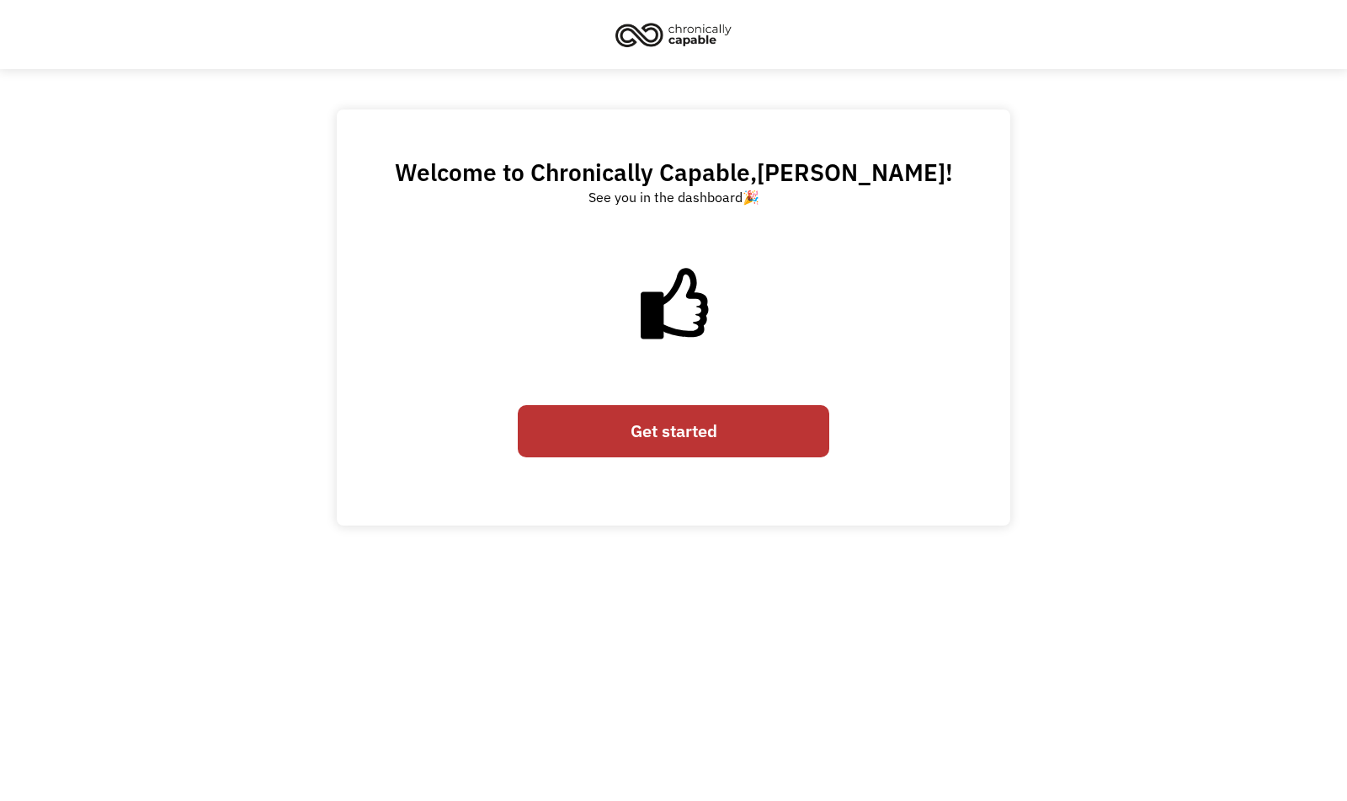
click at [691, 430] on link "Get started" at bounding box center [674, 431] width 312 height 52
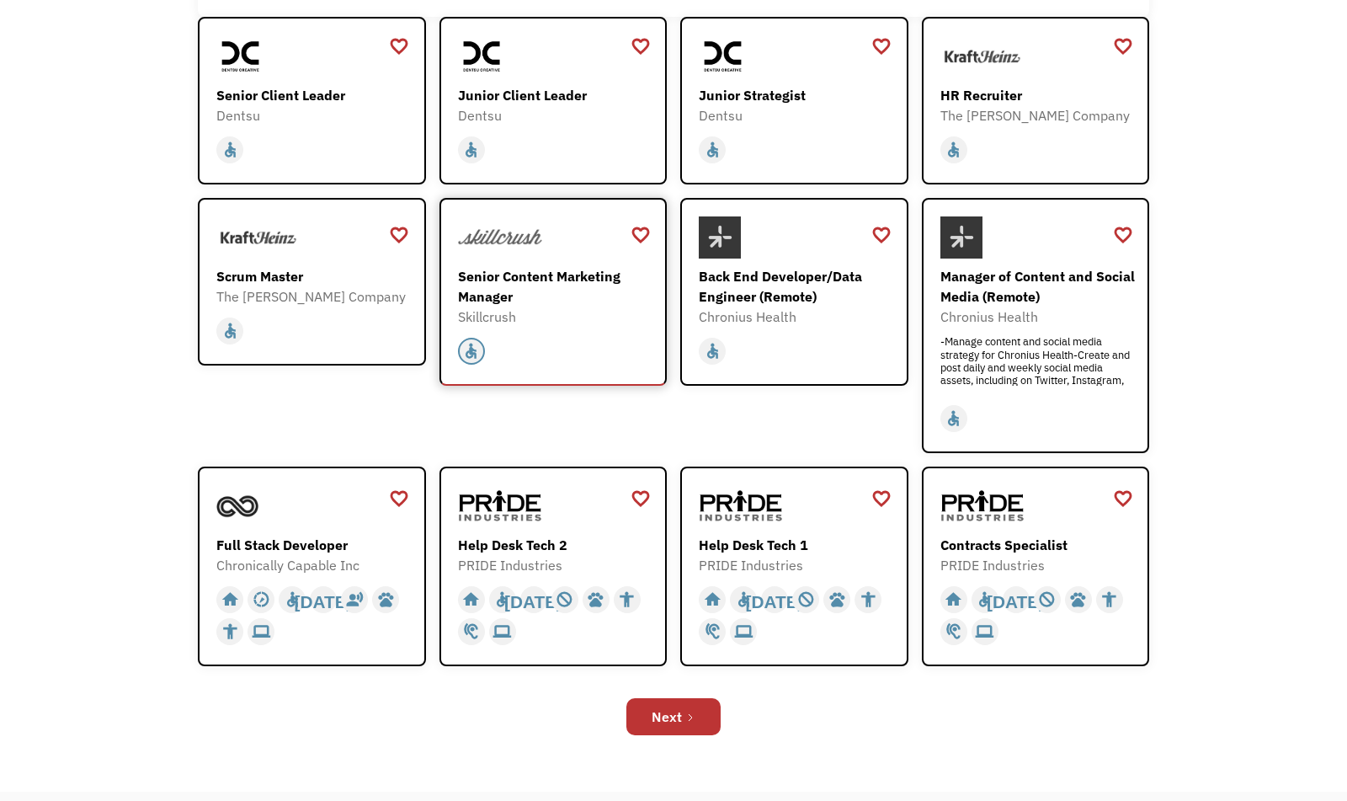
scroll to position [316, 0]
click at [682, 713] on link "Next" at bounding box center [674, 715] width 94 height 37
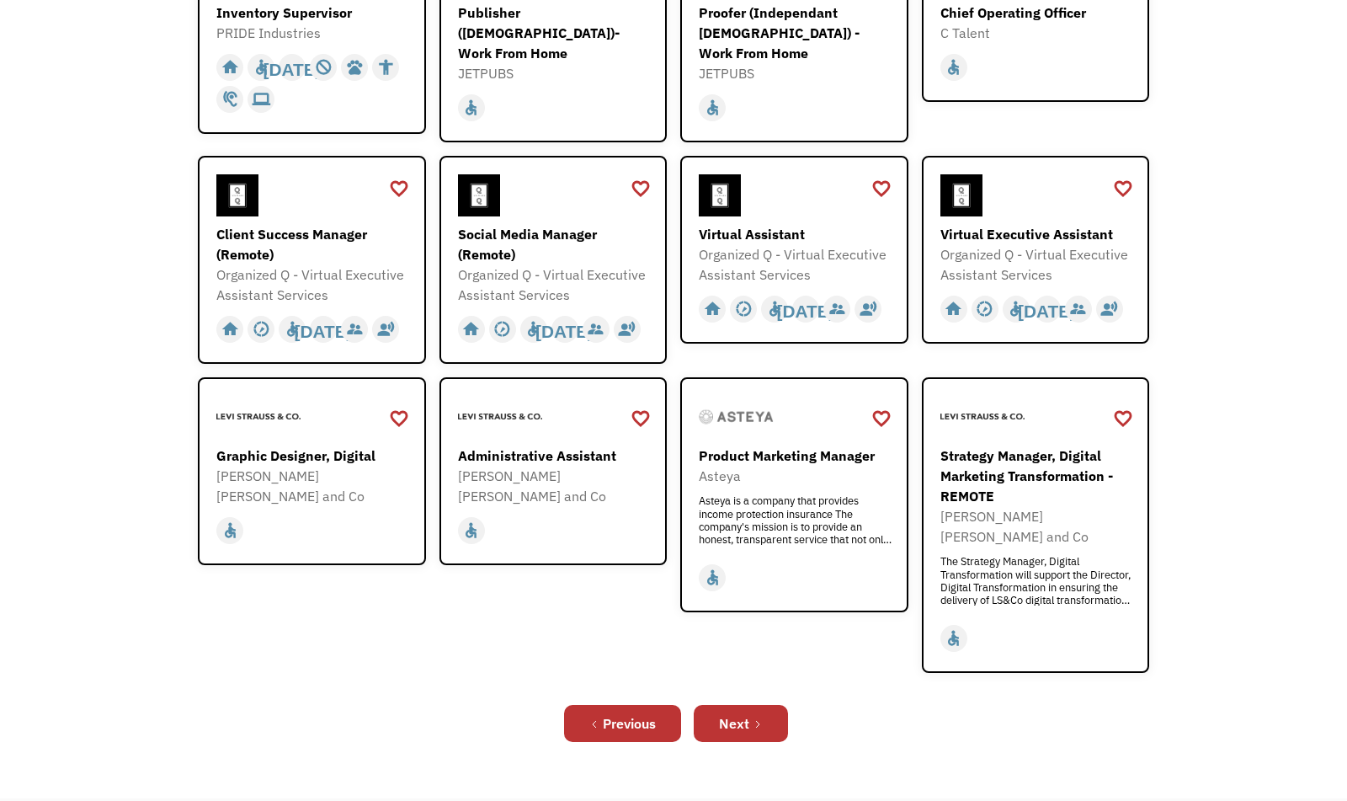
scroll to position [350, 0]
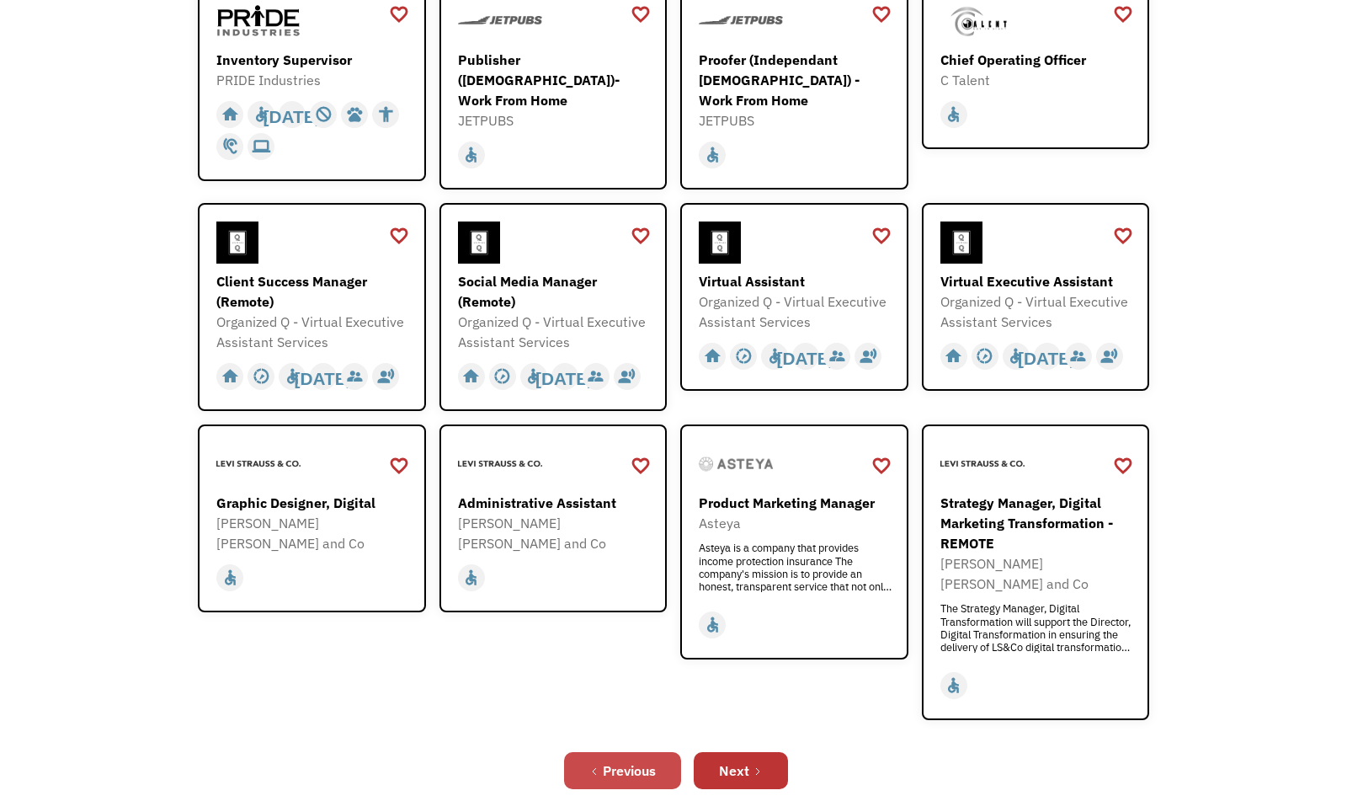
click at [621, 760] on div "Previous" at bounding box center [629, 770] width 53 height 20
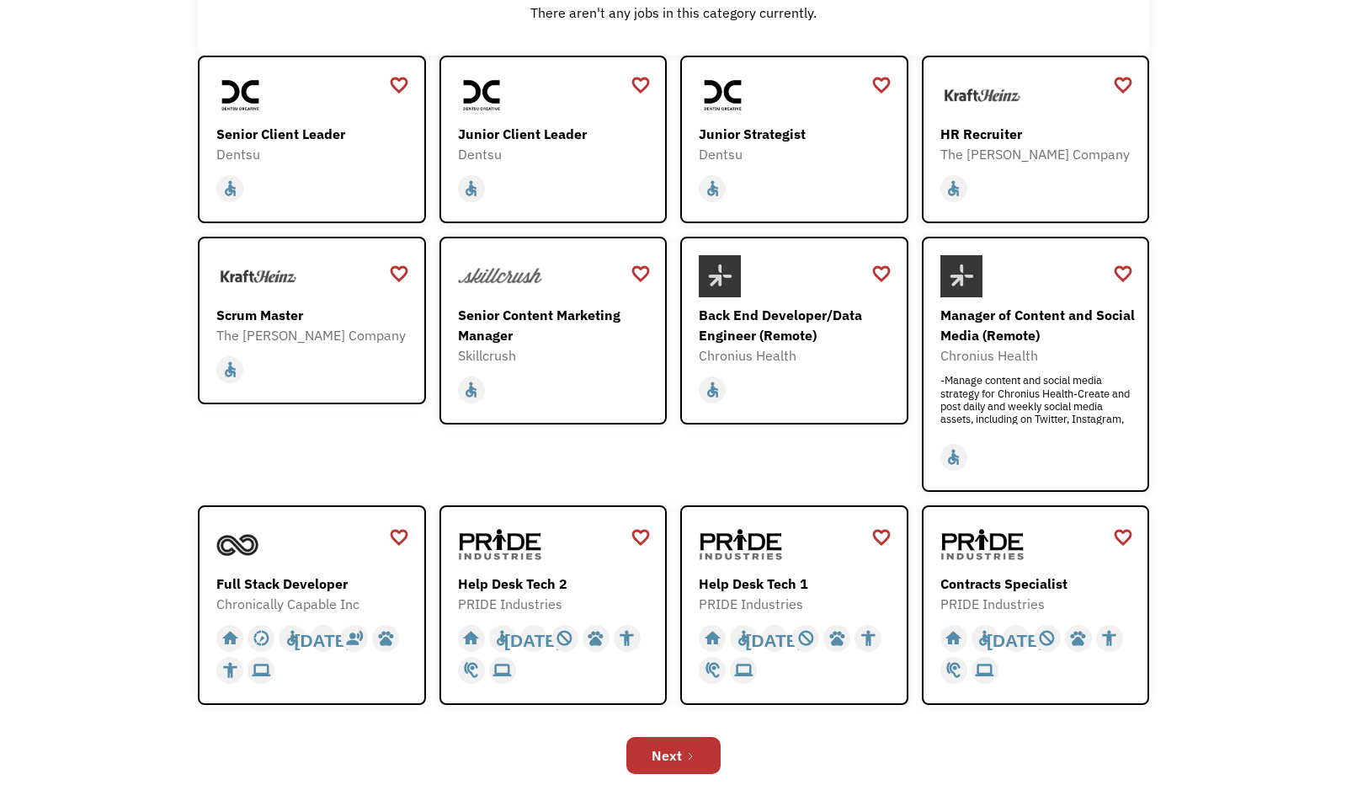
scroll to position [430, 0]
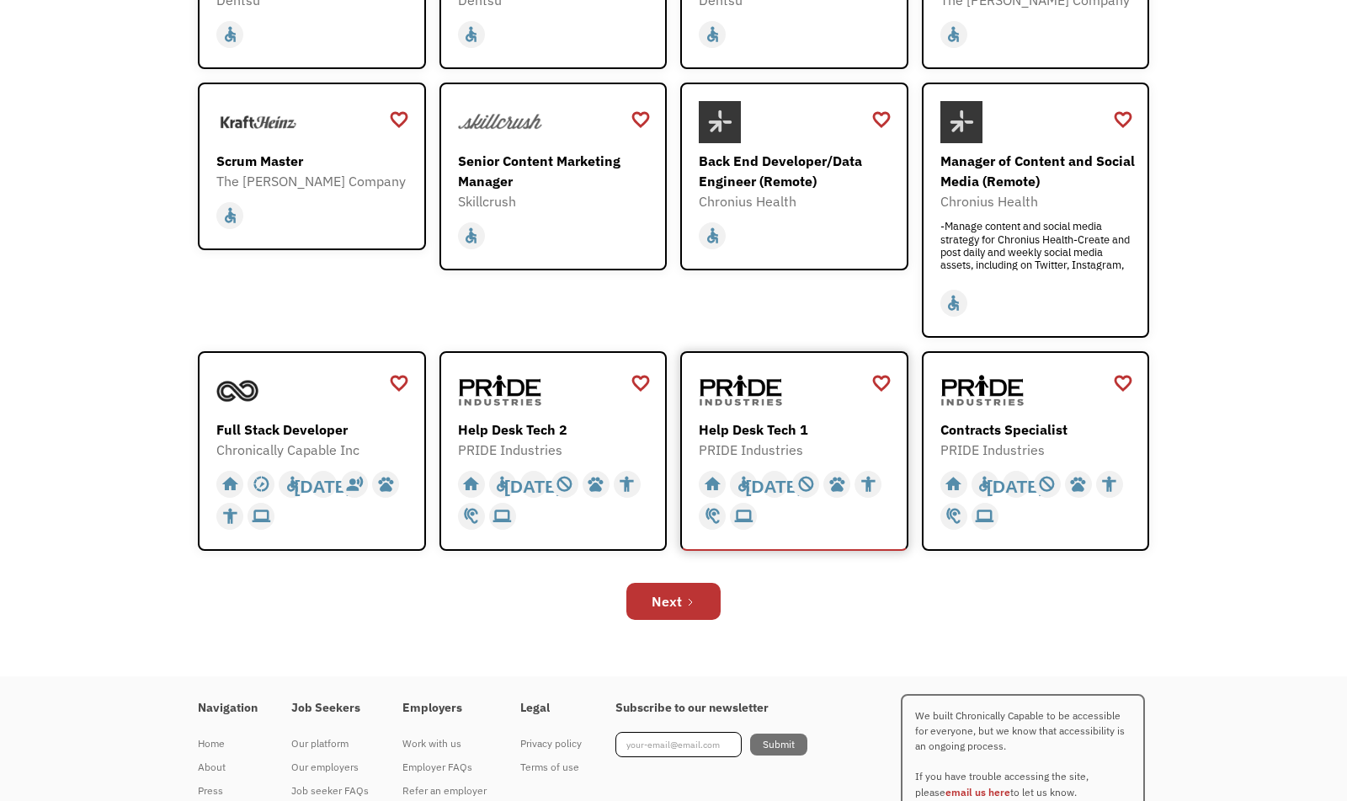
click at [808, 429] on div "Help Desk Tech 1" at bounding box center [796, 429] width 195 height 20
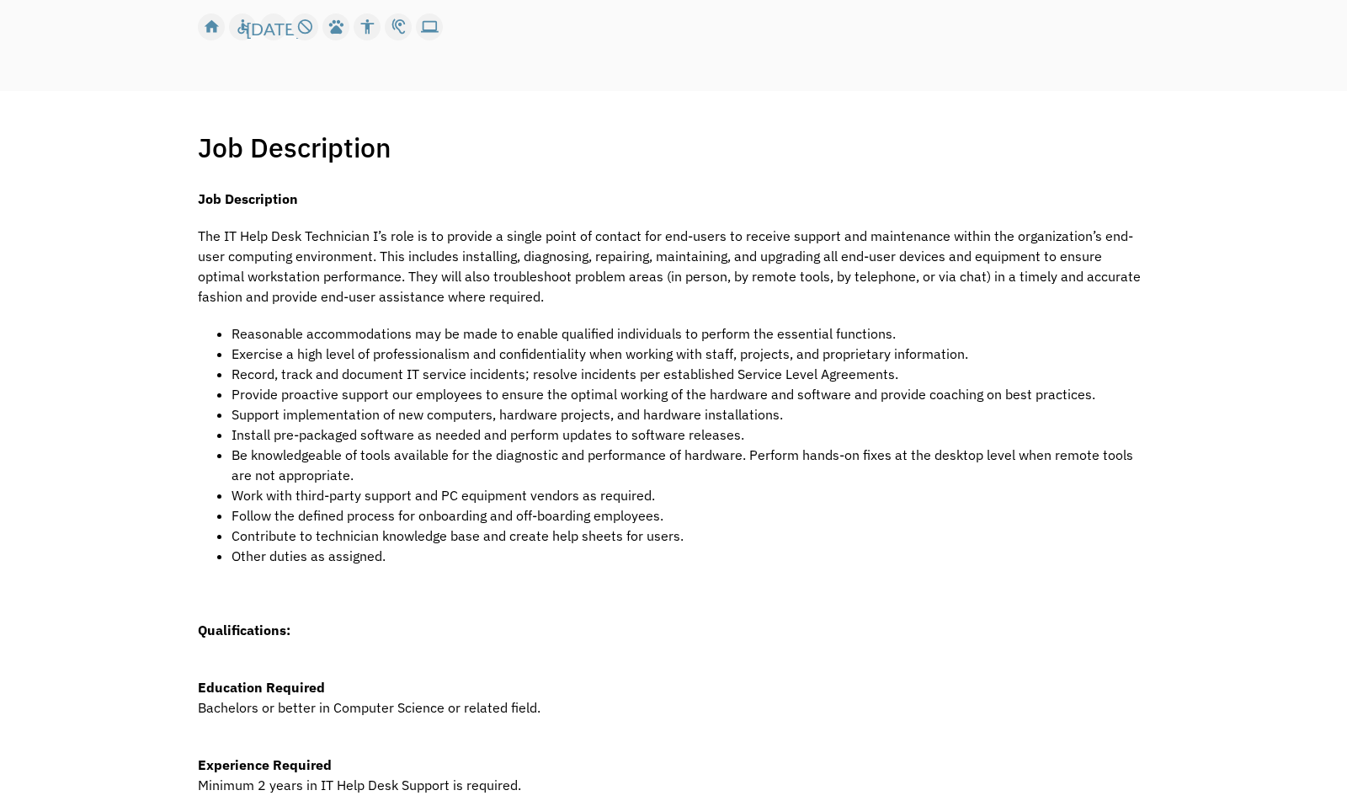
scroll to position [13, 0]
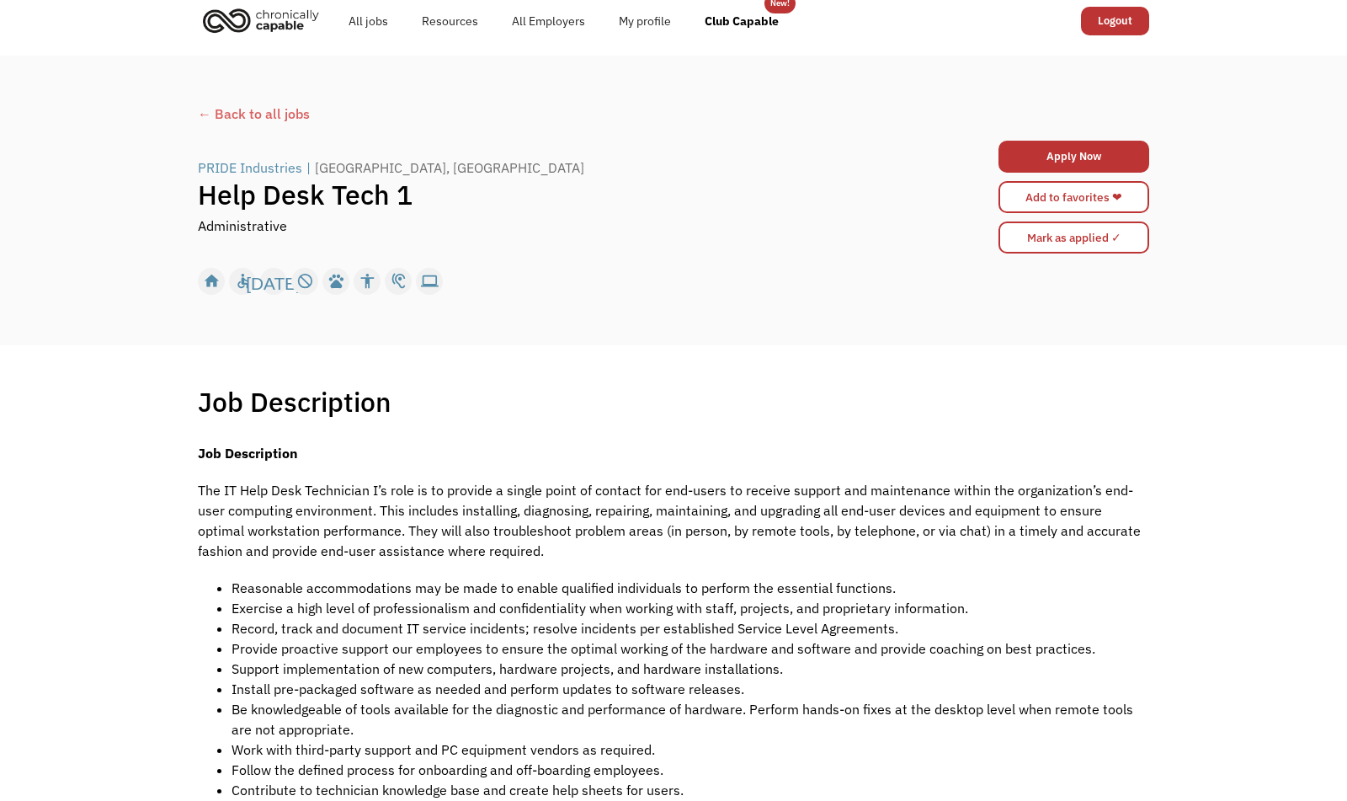
click at [214, 115] on div "← Back to all jobs" at bounding box center [674, 114] width 952 height 20
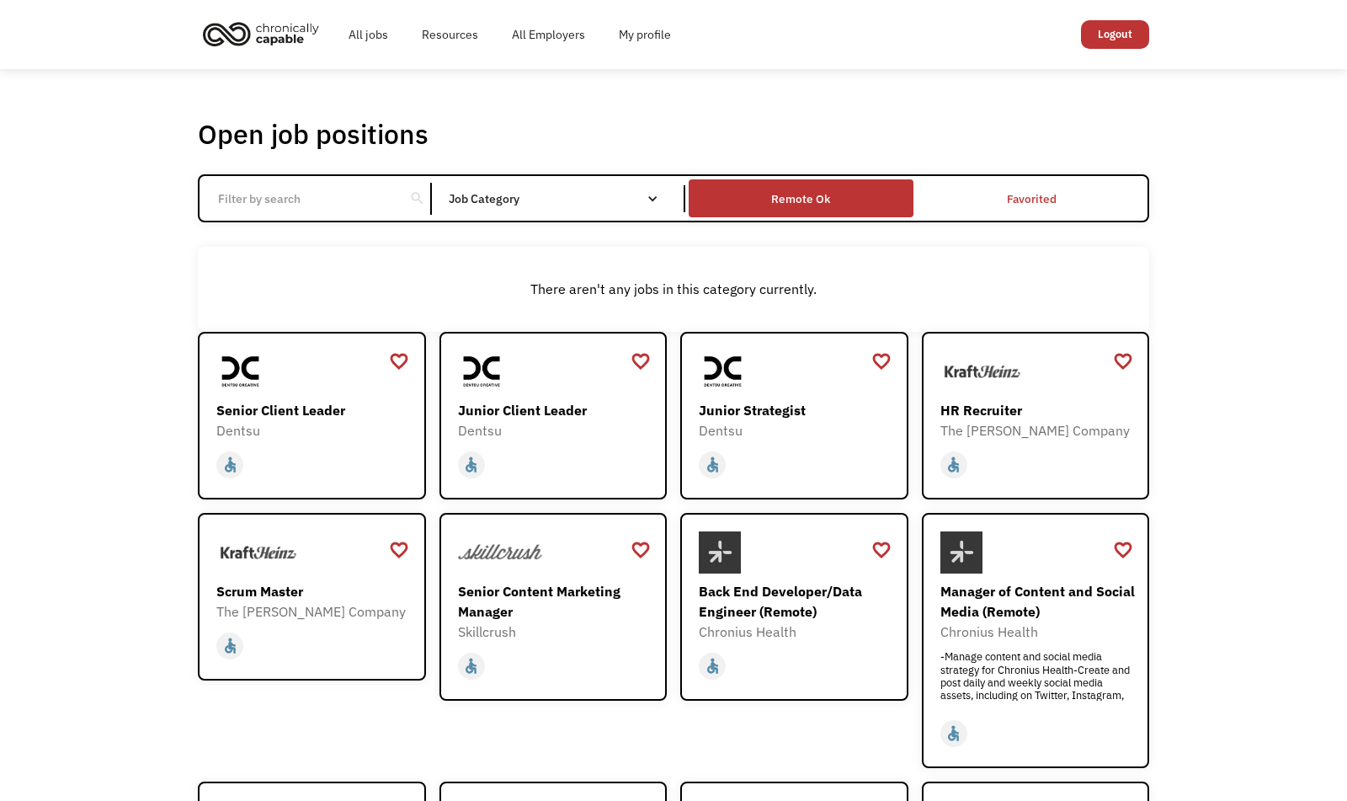
click at [737, 189] on div "Remote Ok" at bounding box center [801, 198] width 224 height 29
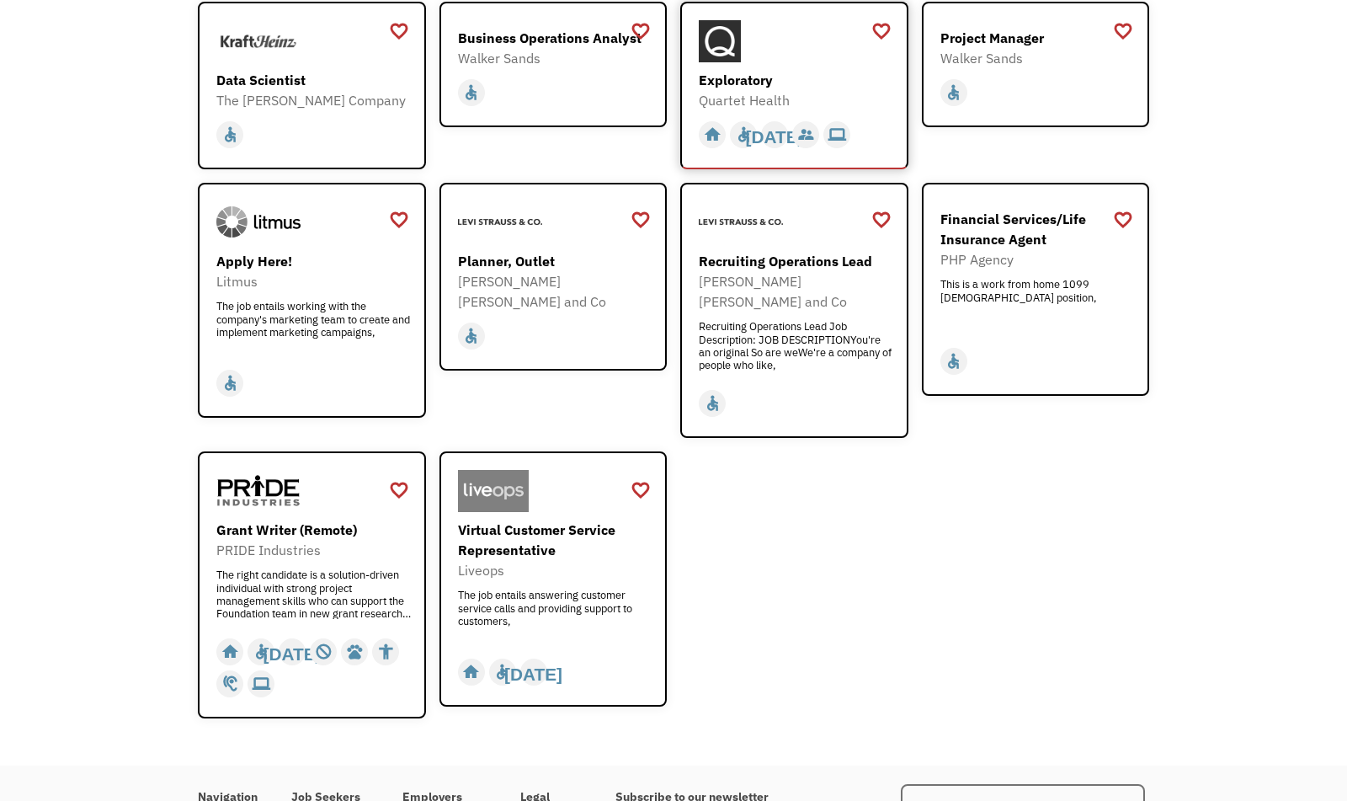
scroll to position [2083, 0]
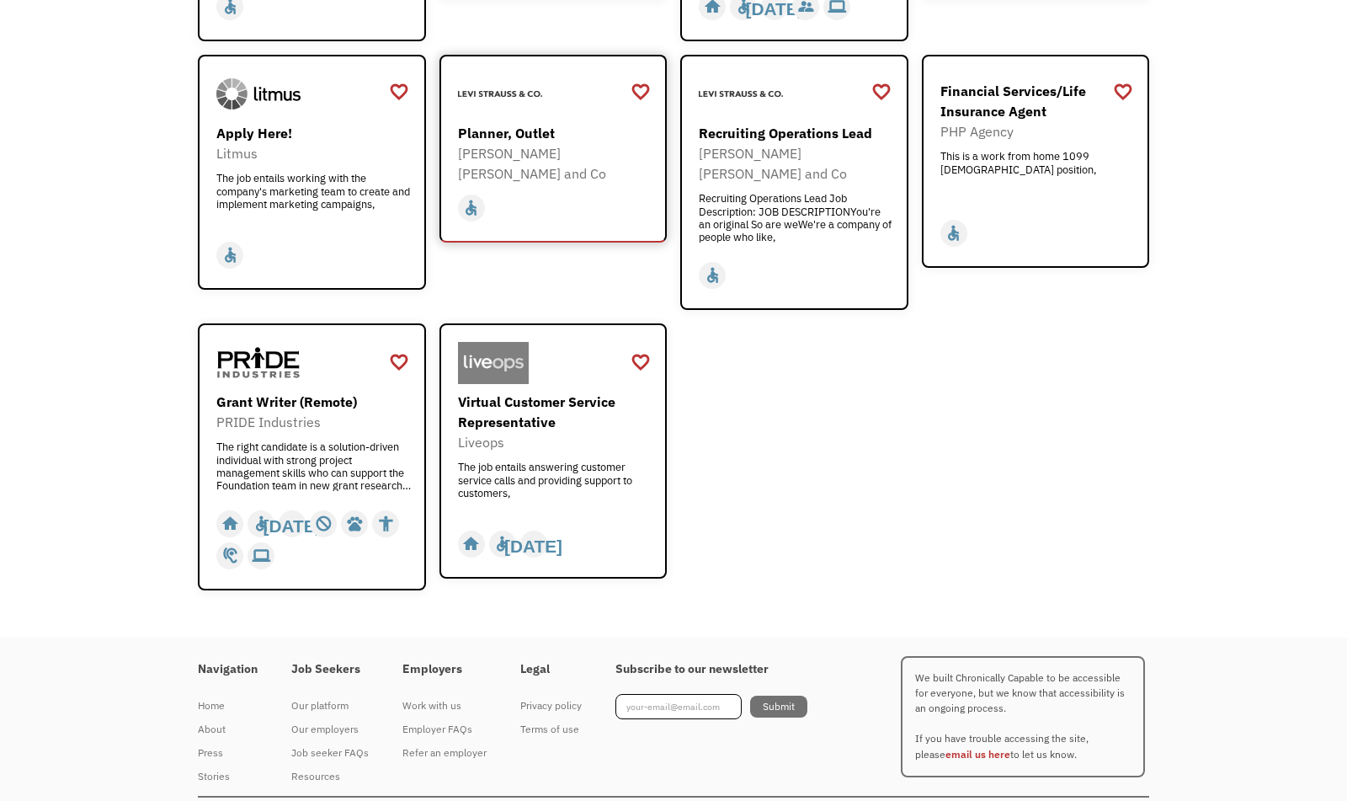
click at [616, 192] on div "home slow_motion_video accessible today not_interested supervisor_account recor…" at bounding box center [555, 208] width 195 height 32
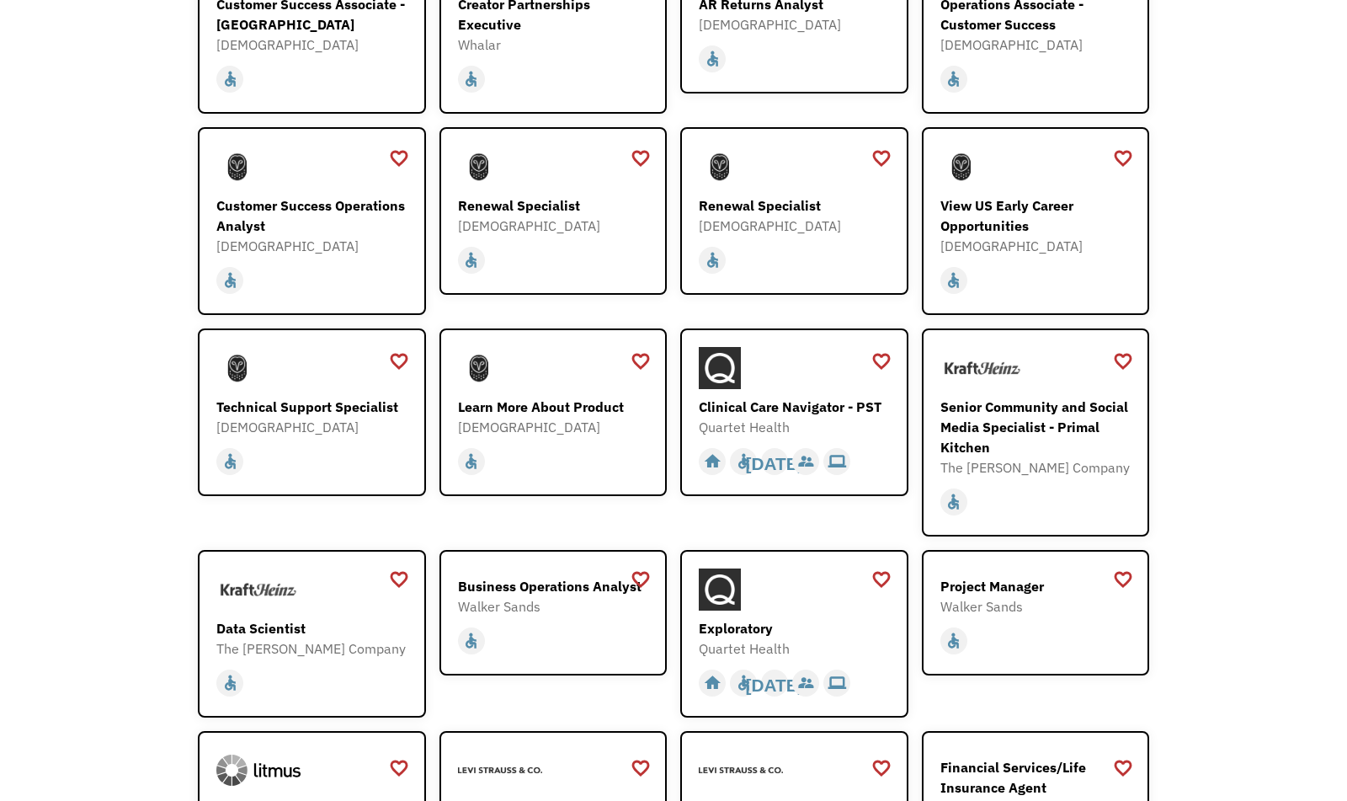
scroll to position [1635, 0]
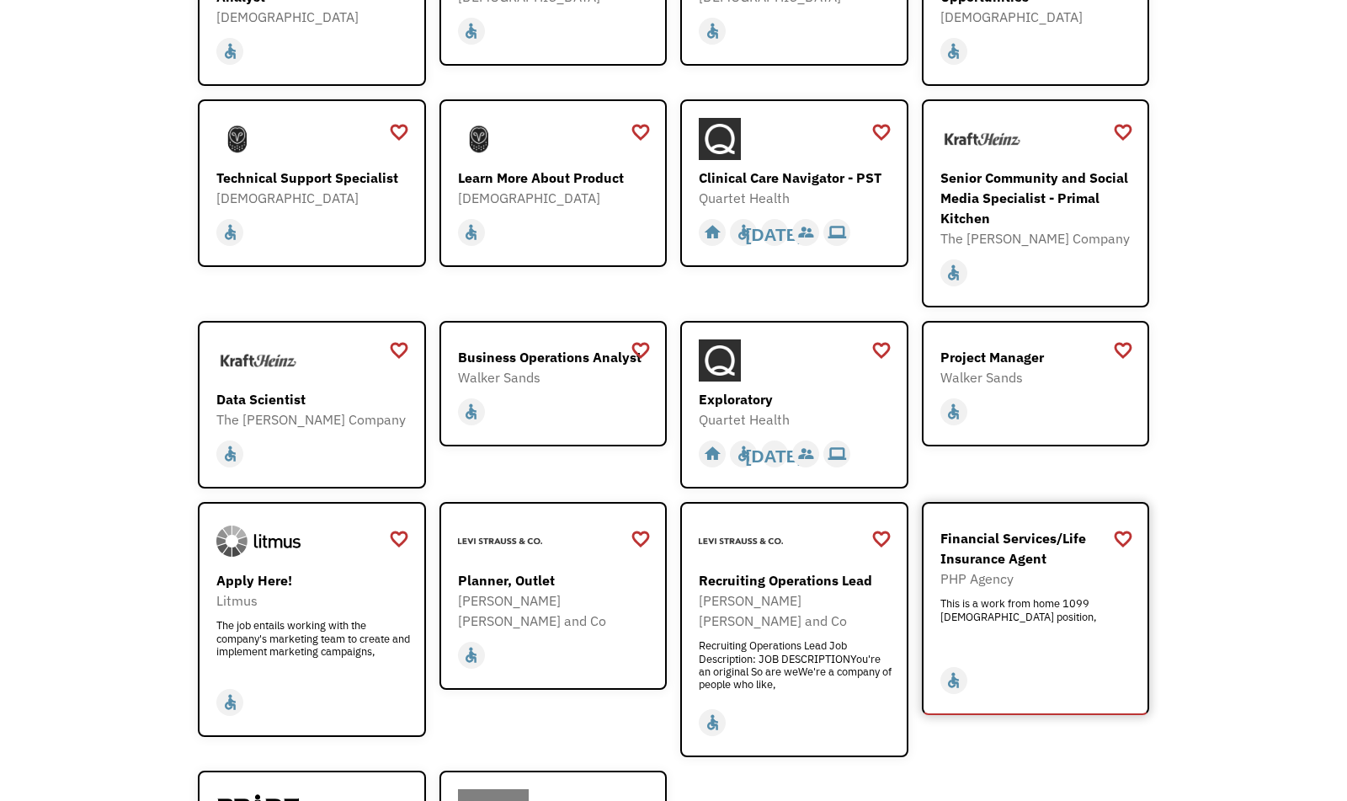
click at [1017, 568] on div "PHP Agency" at bounding box center [1038, 578] width 195 height 20
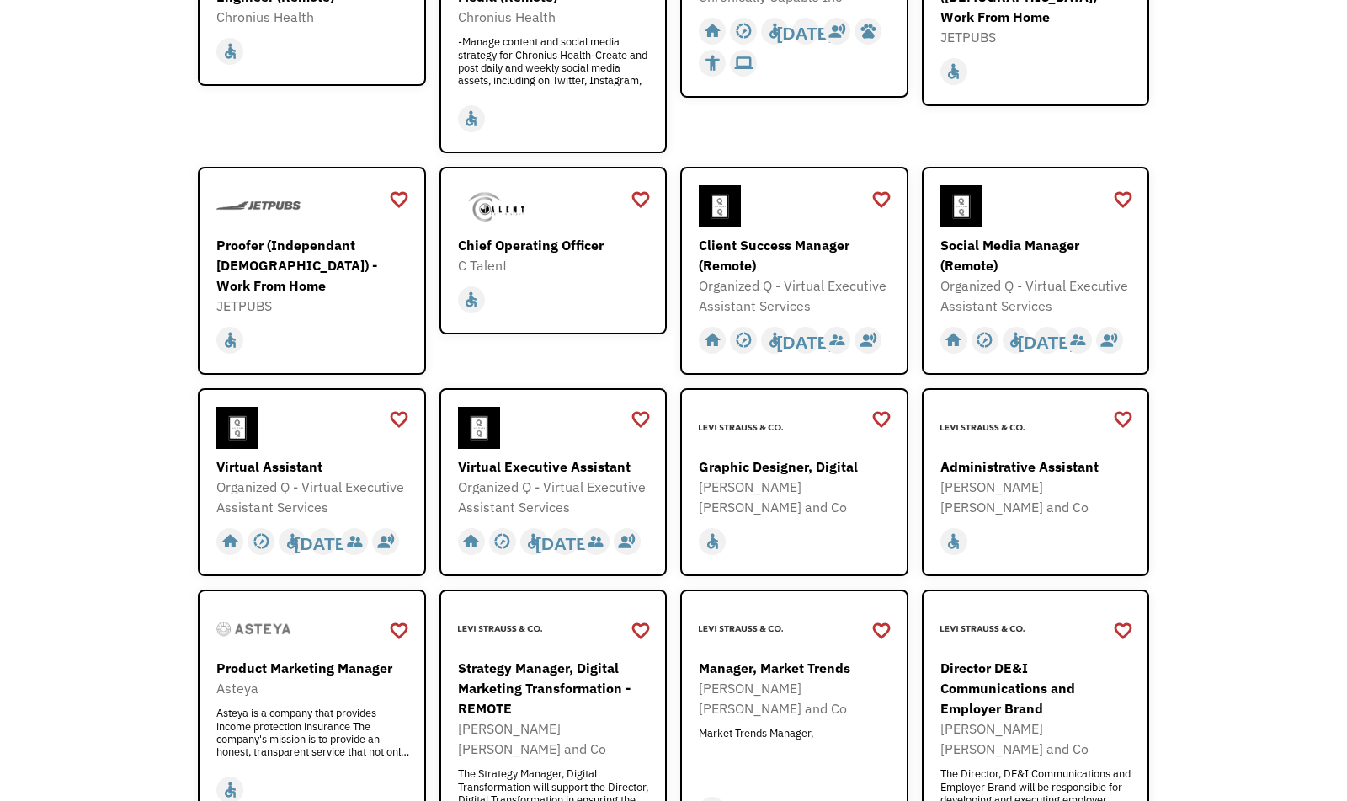
scroll to position [0, 0]
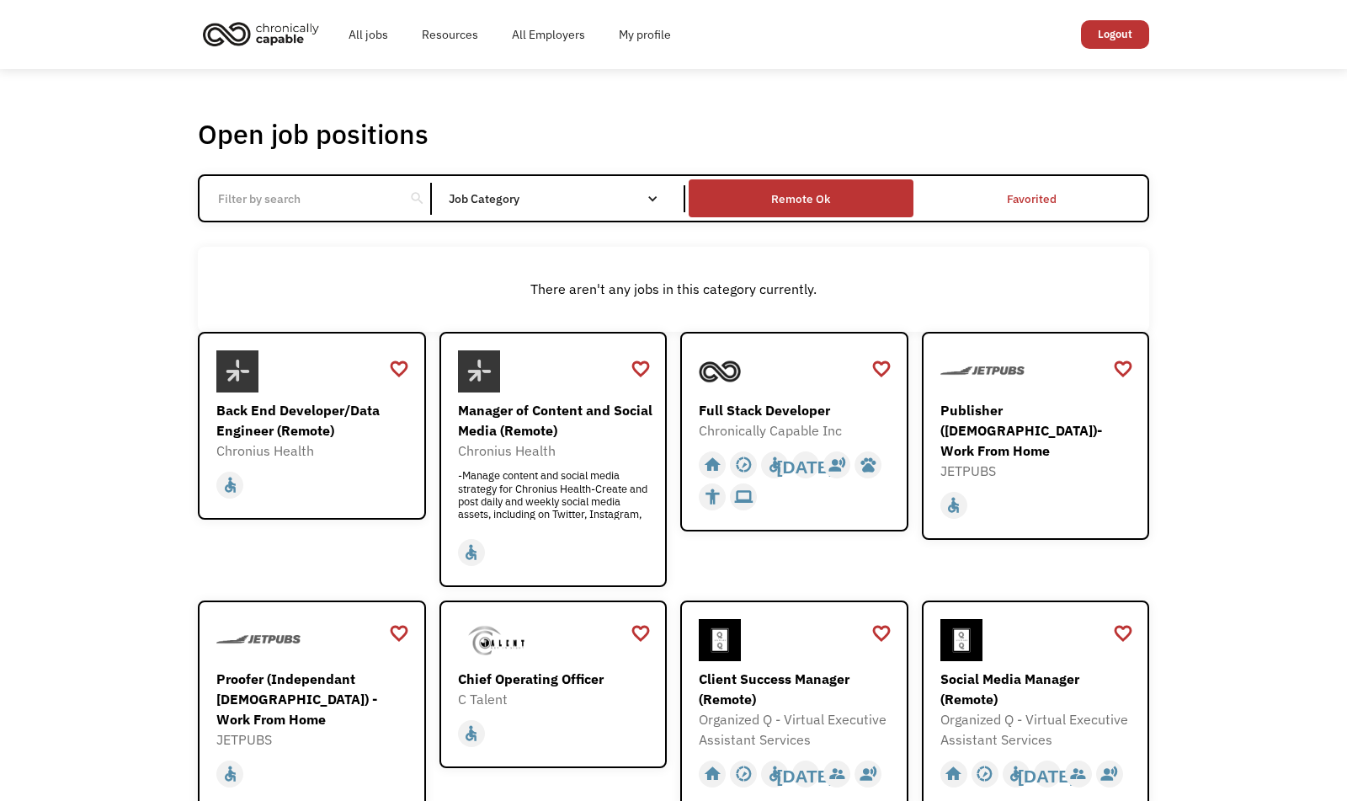
click at [865, 212] on div "Remote Ok" at bounding box center [801, 198] width 224 height 29
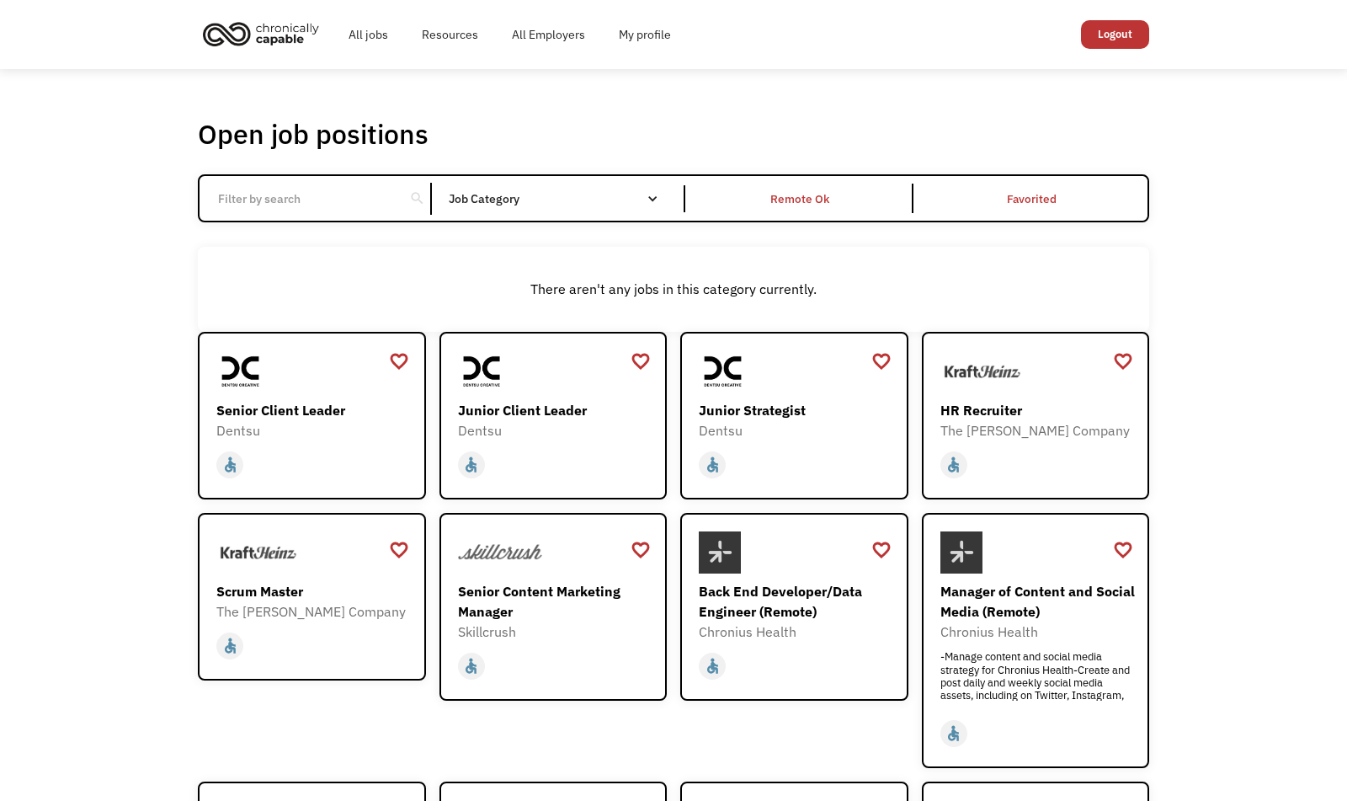
click at [359, 205] on input "Email Form" at bounding box center [302, 199] width 188 height 32
click at [533, 260] on div "There aren't any jobs in this category currently." at bounding box center [674, 289] width 952 height 85
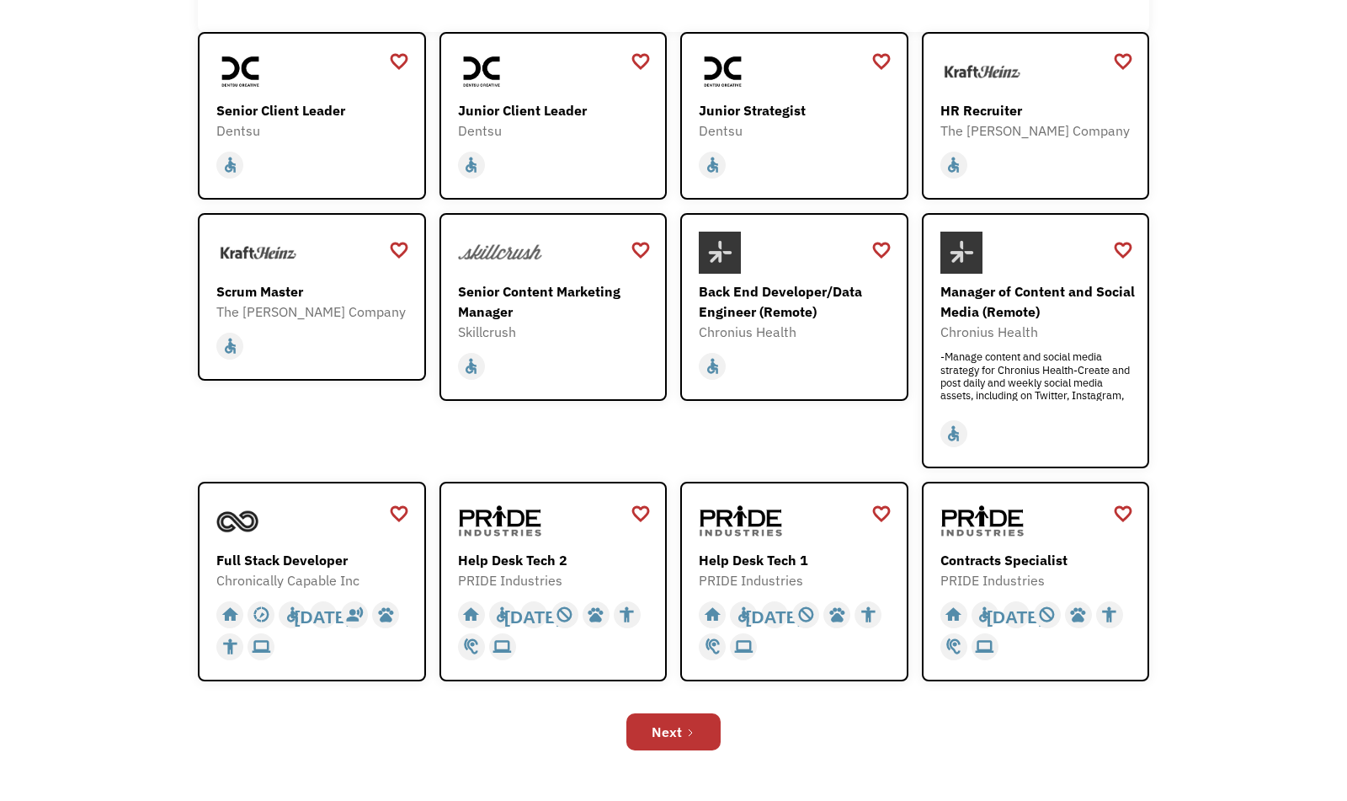
scroll to position [509, 0]
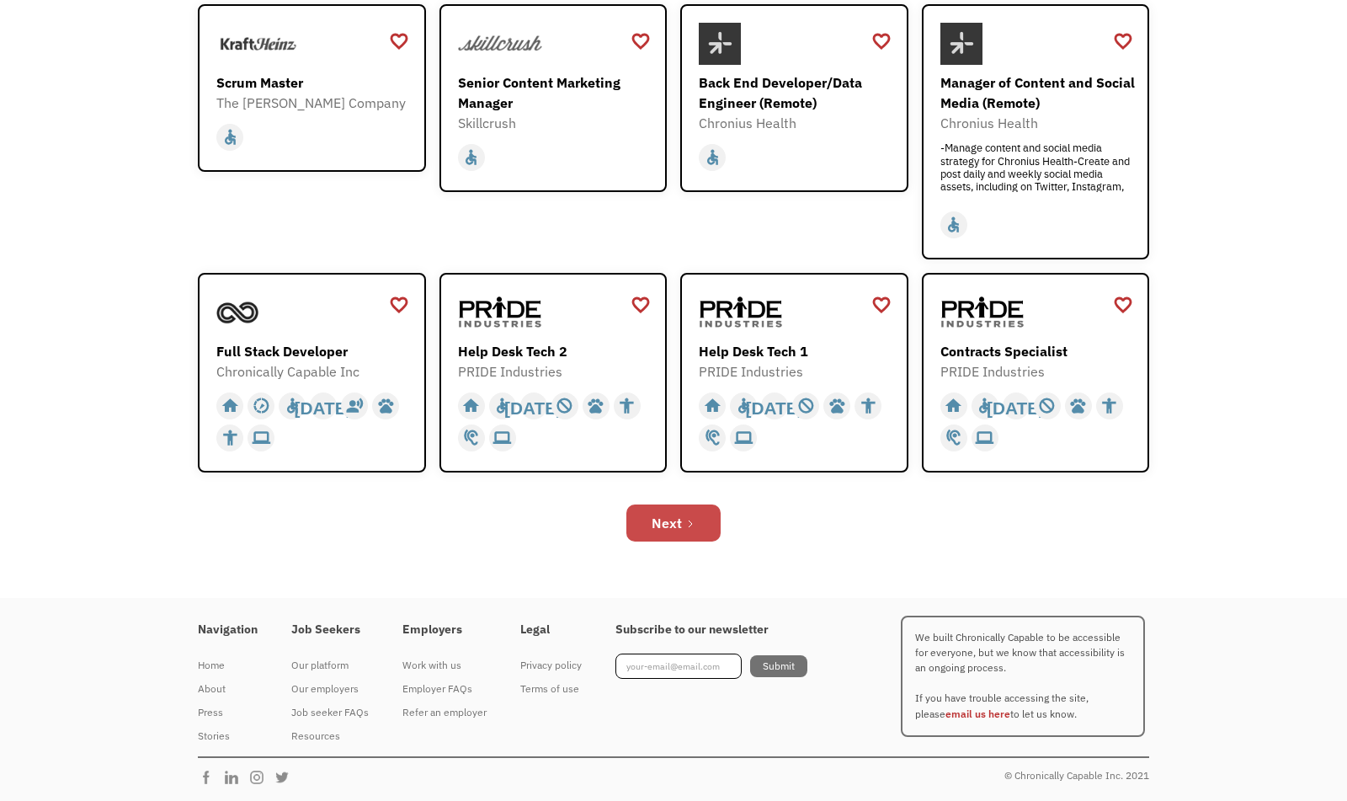
click at [659, 504] on div "Next" at bounding box center [674, 523] width 952 height 54
click at [675, 525] on div "Next" at bounding box center [667, 523] width 30 height 20
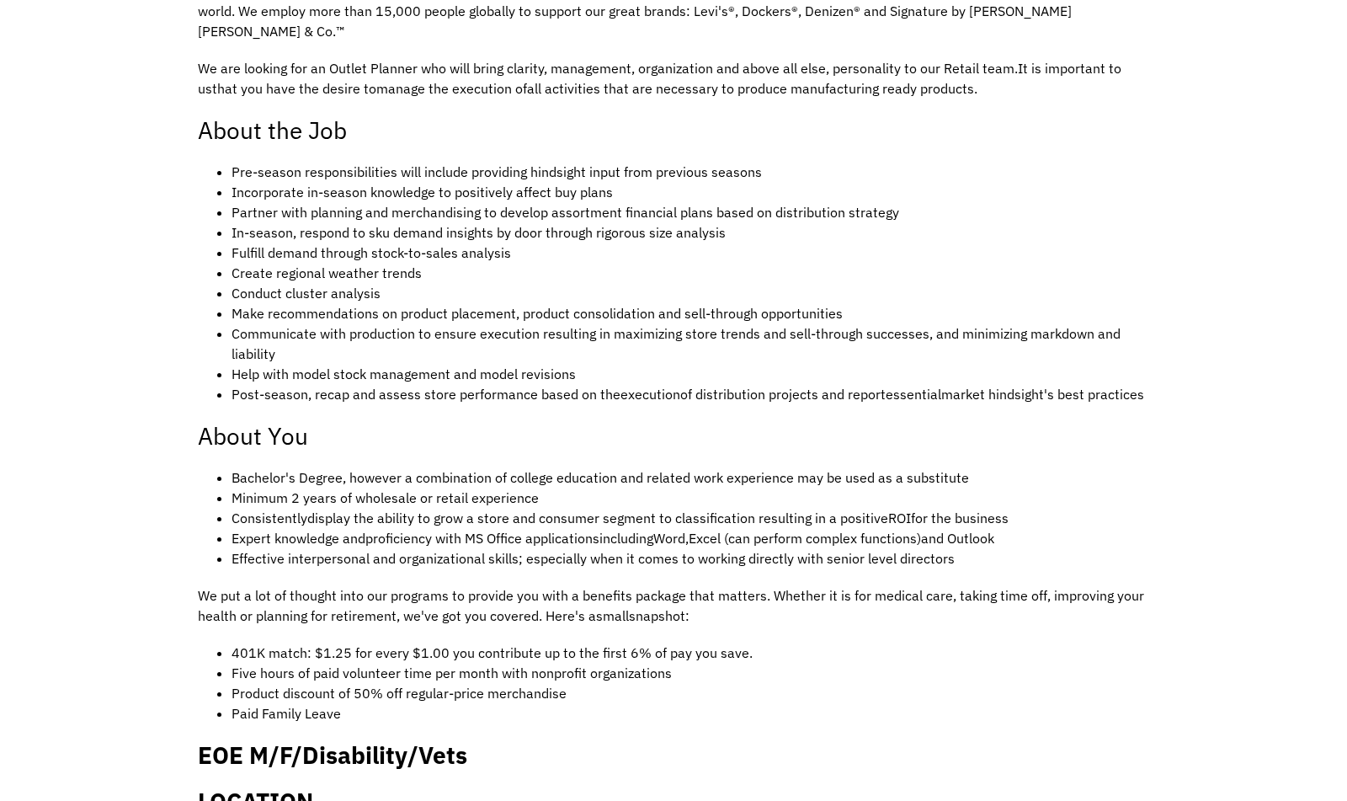
scroll to position [654, 0]
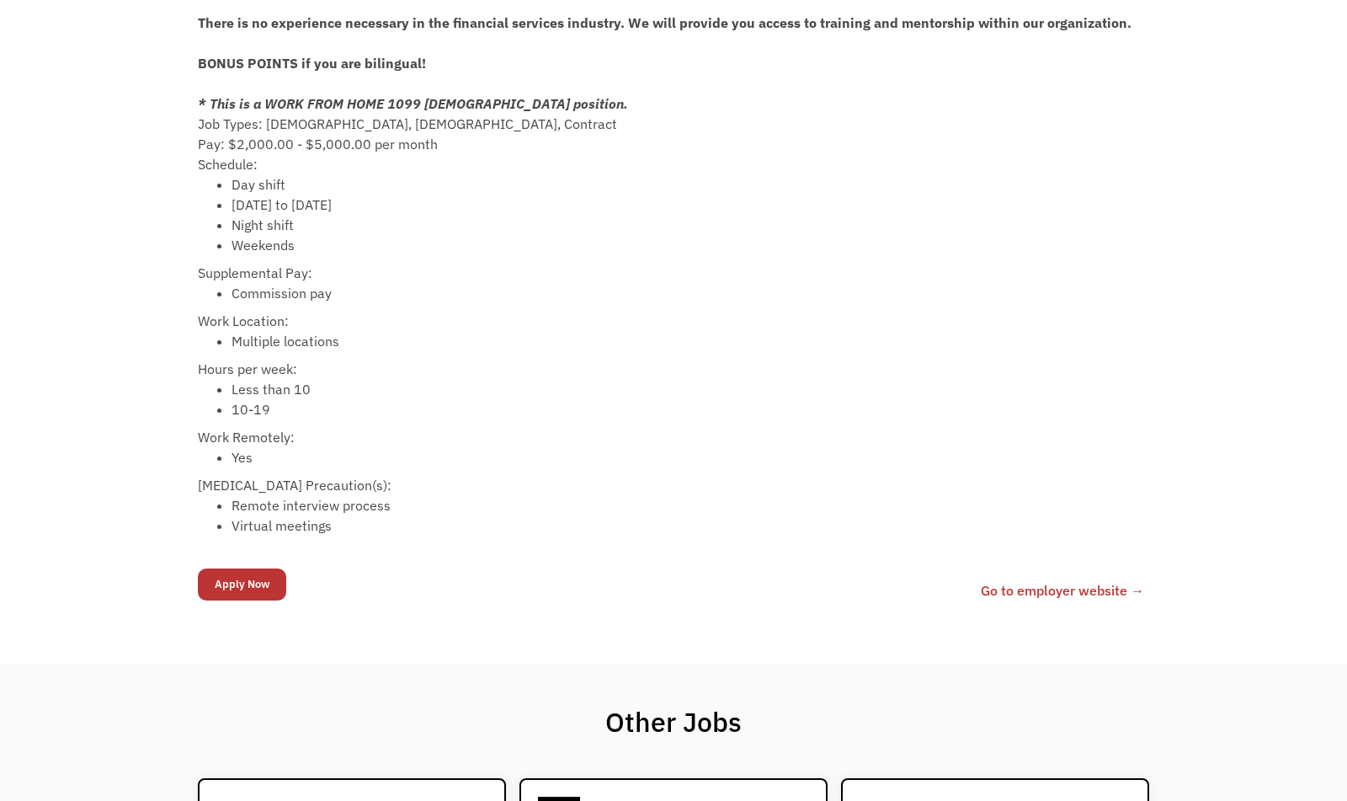
scroll to position [613, 0]
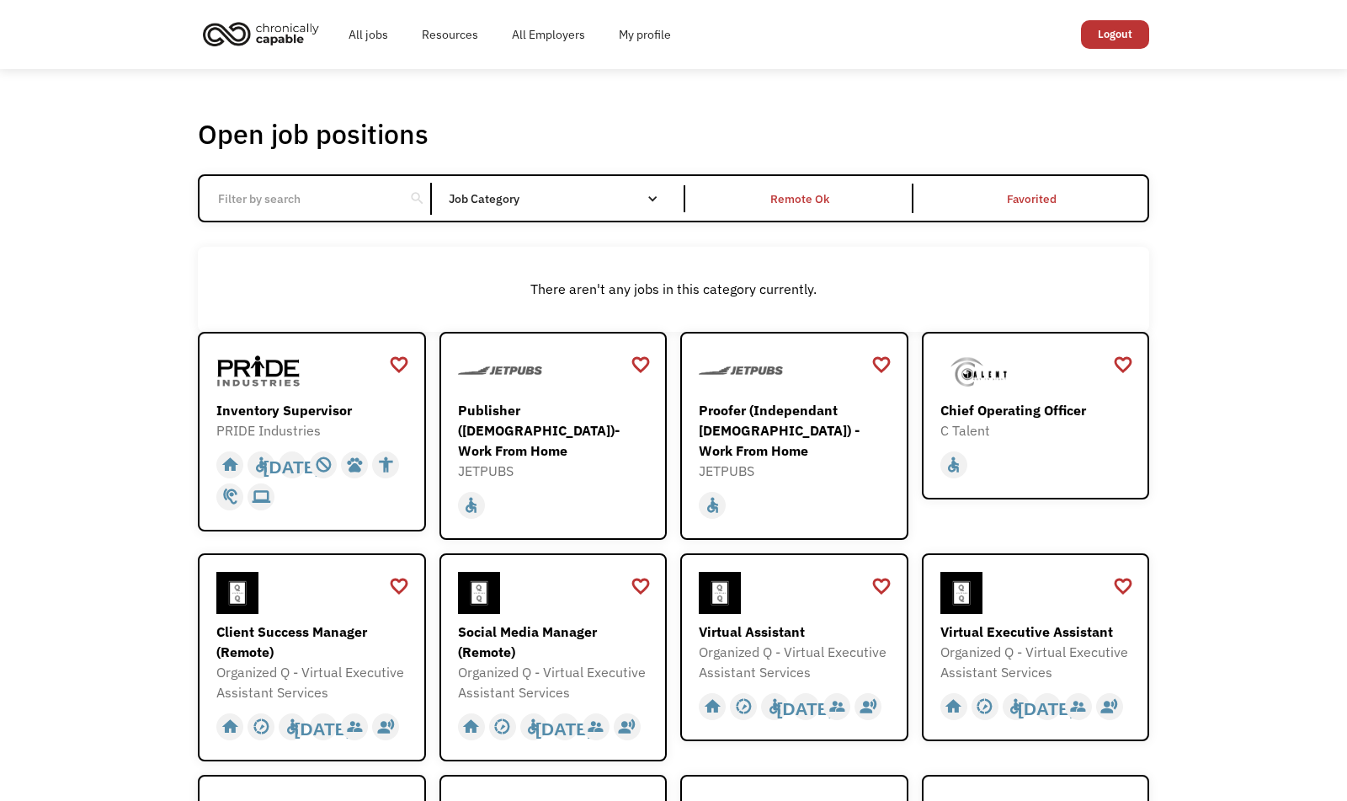
click at [358, 213] on input "Email Form" at bounding box center [302, 199] width 188 height 32
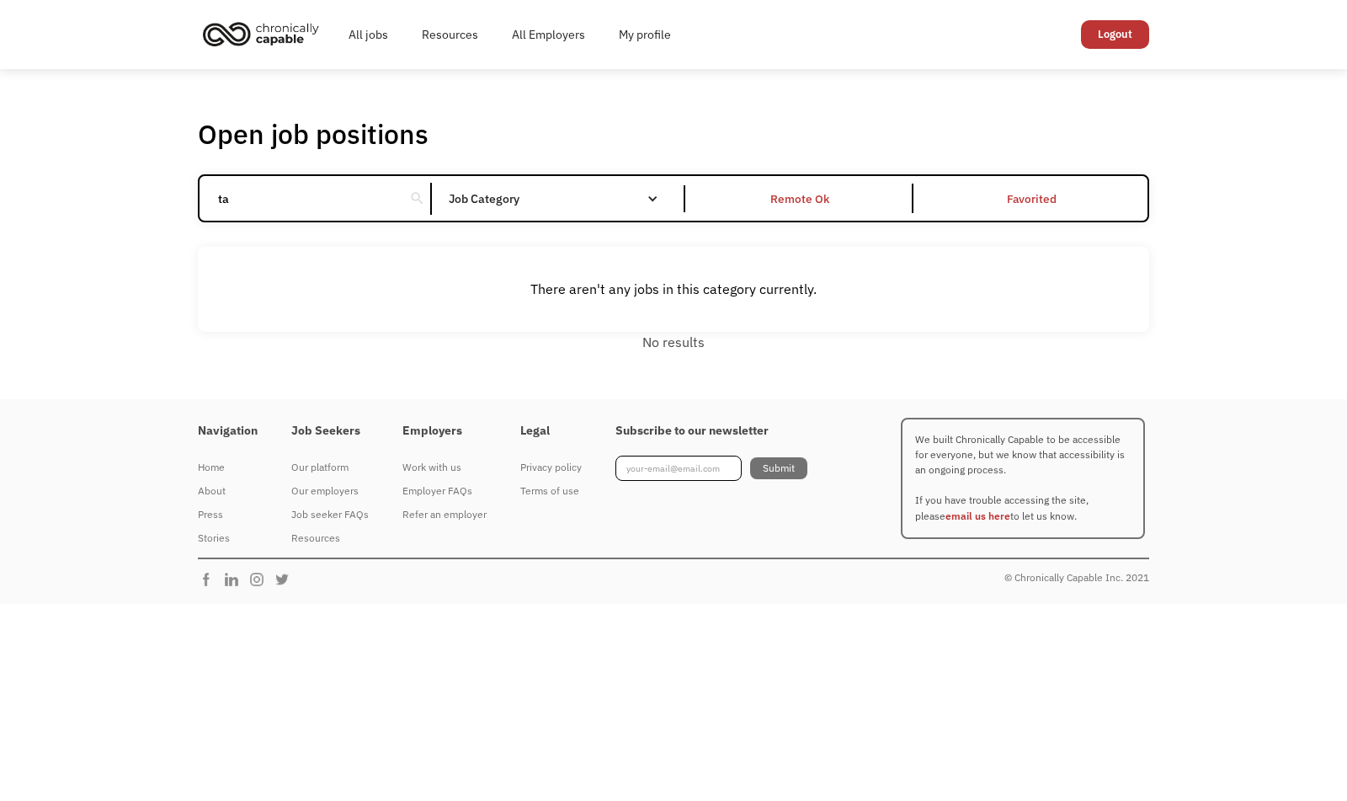
type input "t"
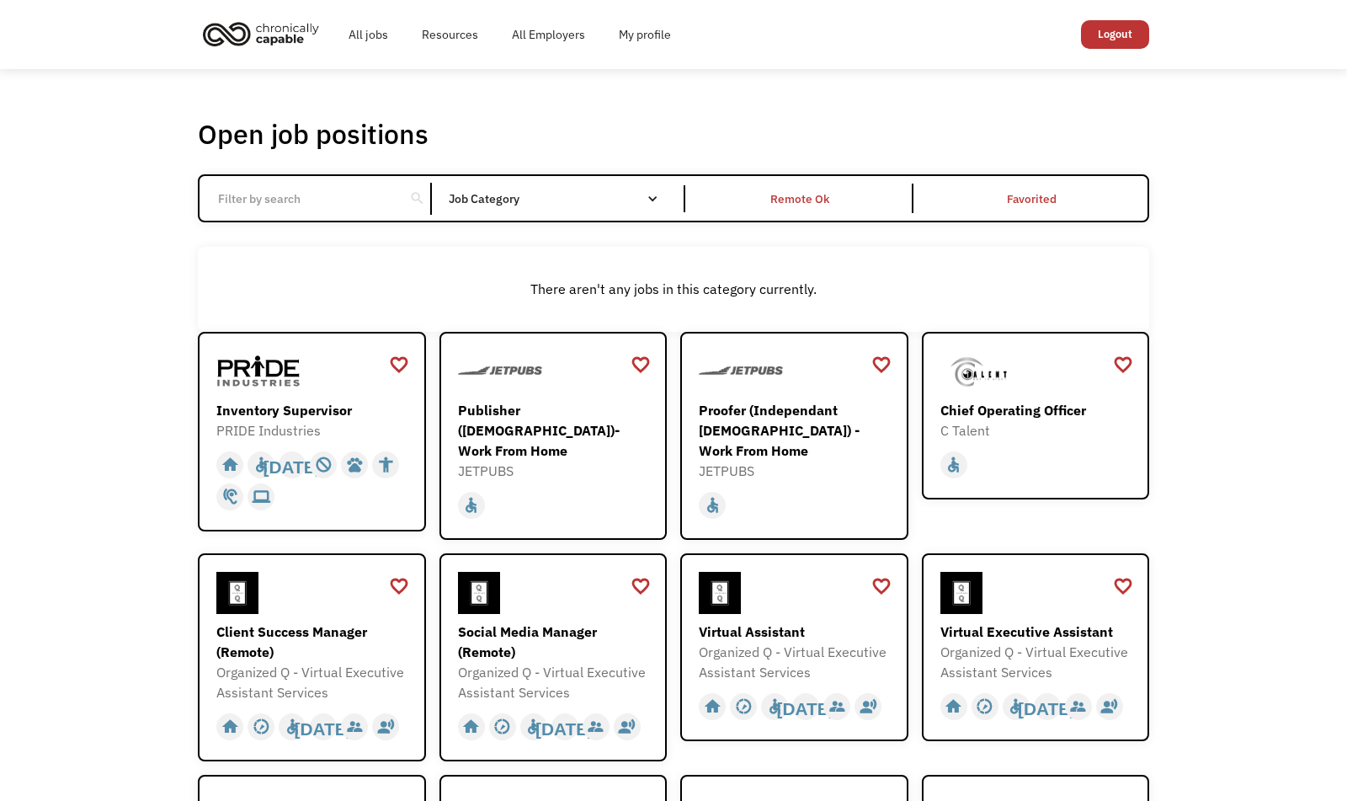
click at [251, 296] on div "There aren't any jobs in this category currently." at bounding box center [673, 289] width 935 height 20
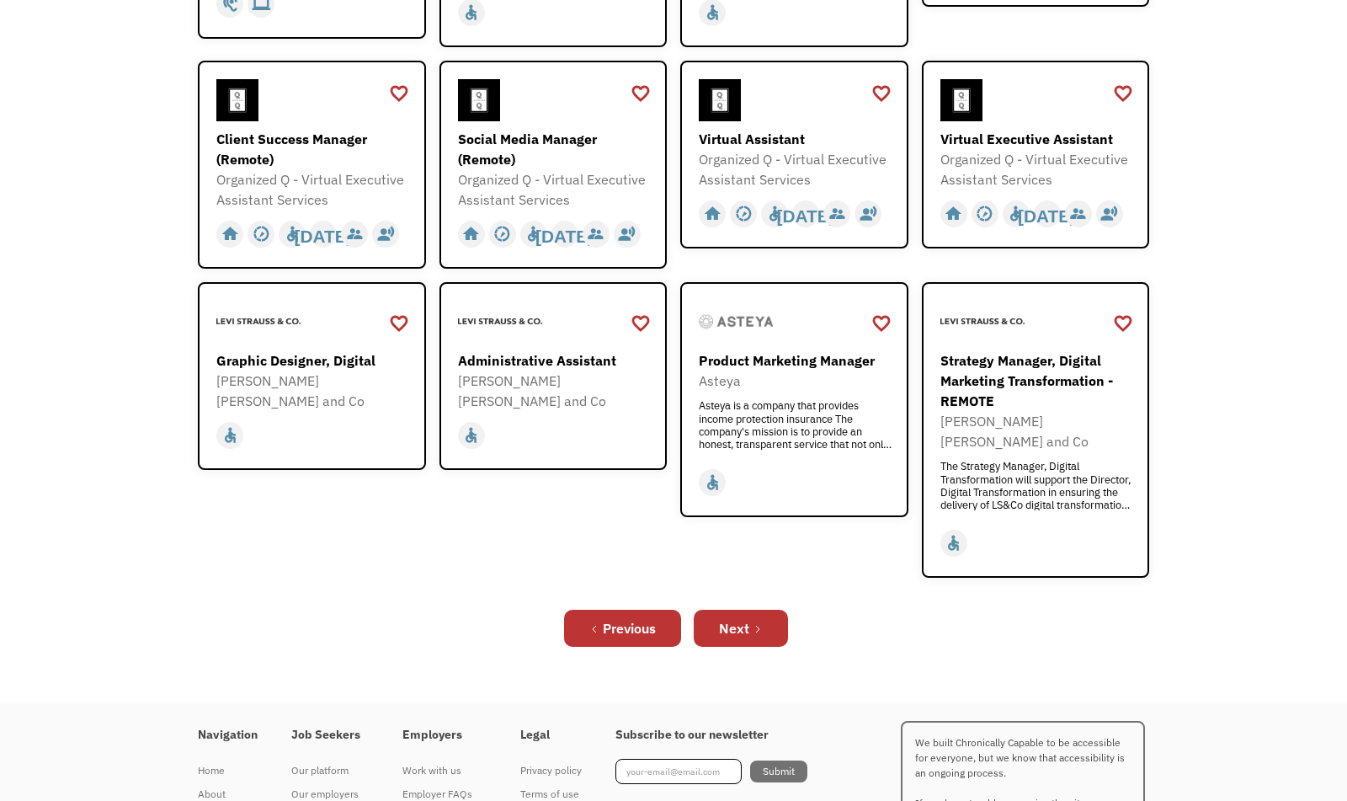
scroll to position [496, 0]
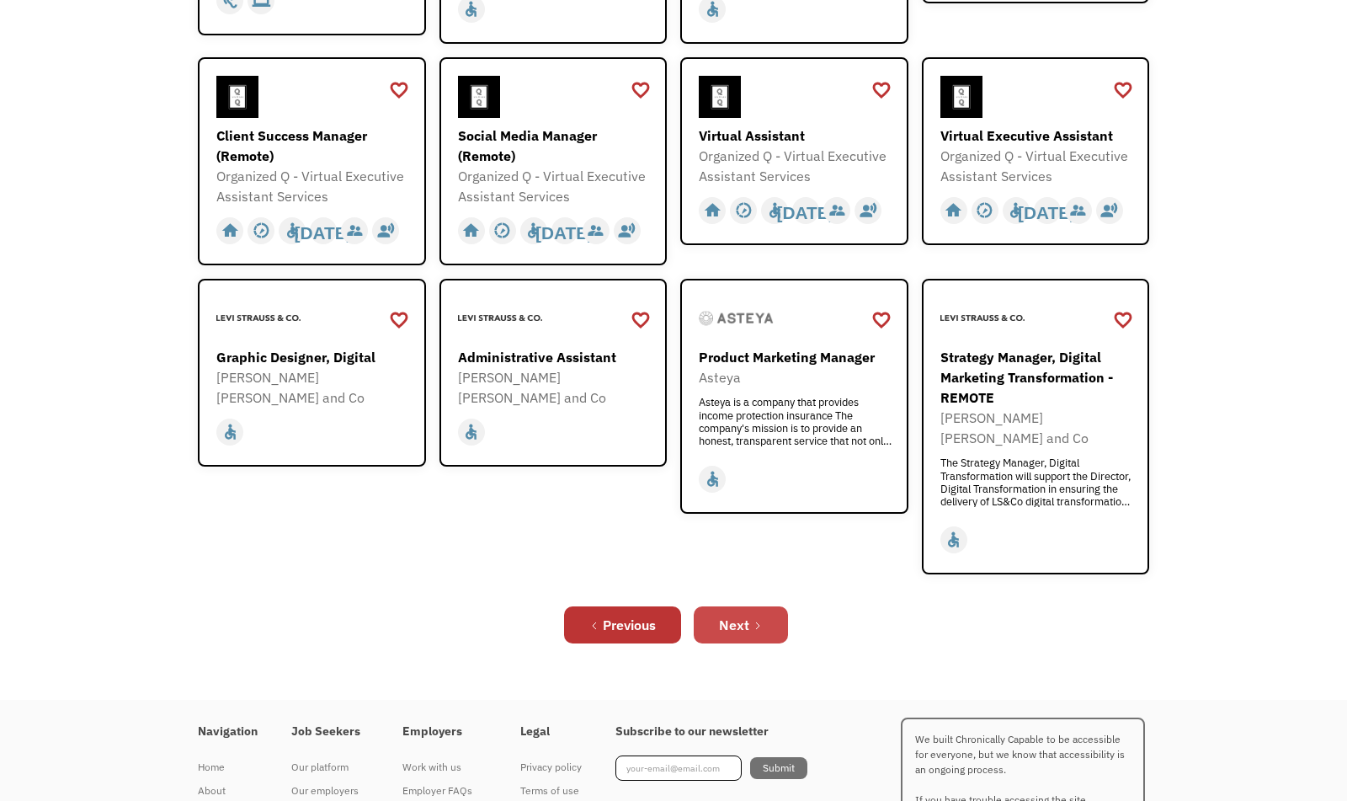
click at [744, 615] on div "Next" at bounding box center [734, 625] width 30 height 20
